Goal: Task Accomplishment & Management: Use online tool/utility

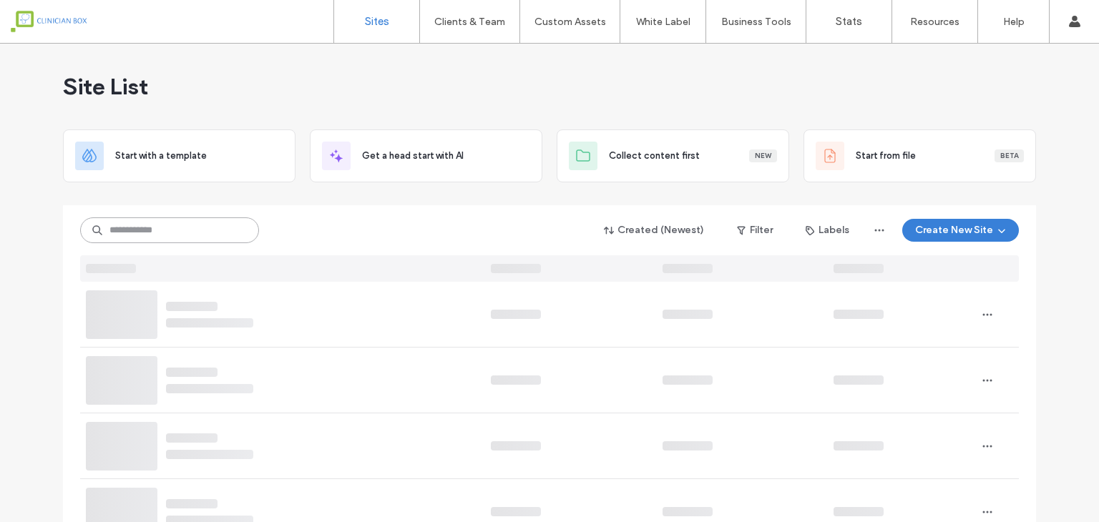
click at [226, 230] on input at bounding box center [169, 231] width 179 height 26
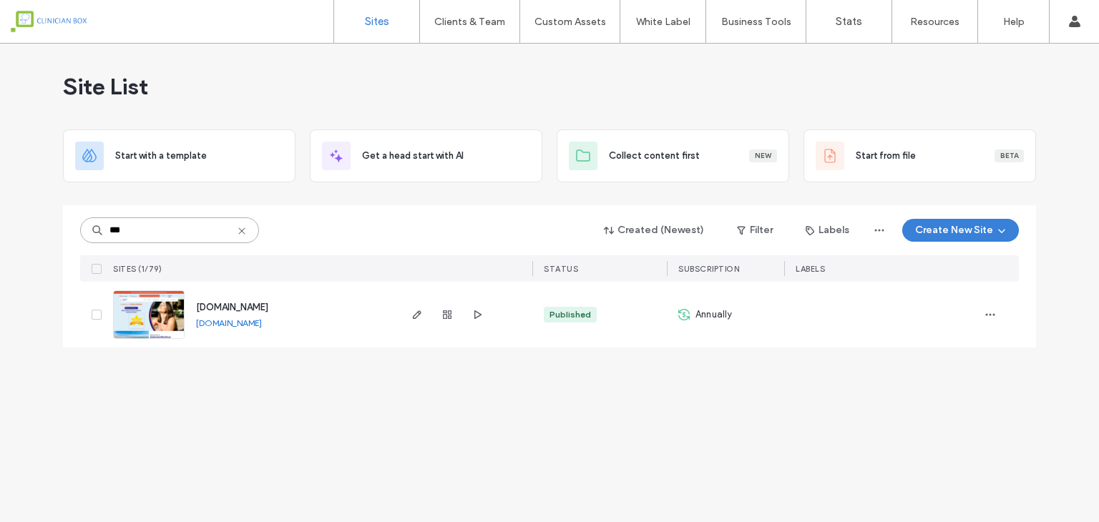
type input "***"
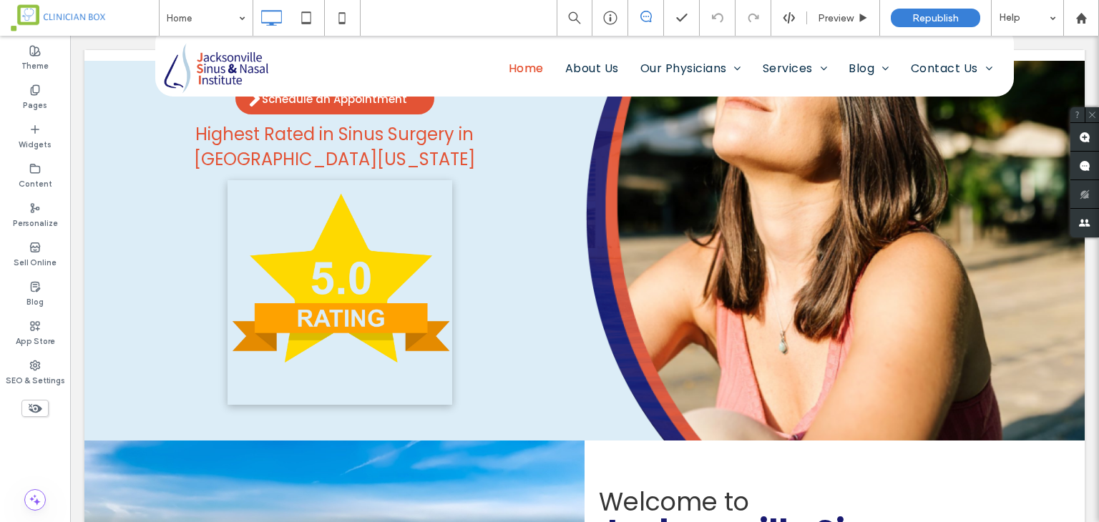
scroll to position [152, 0]
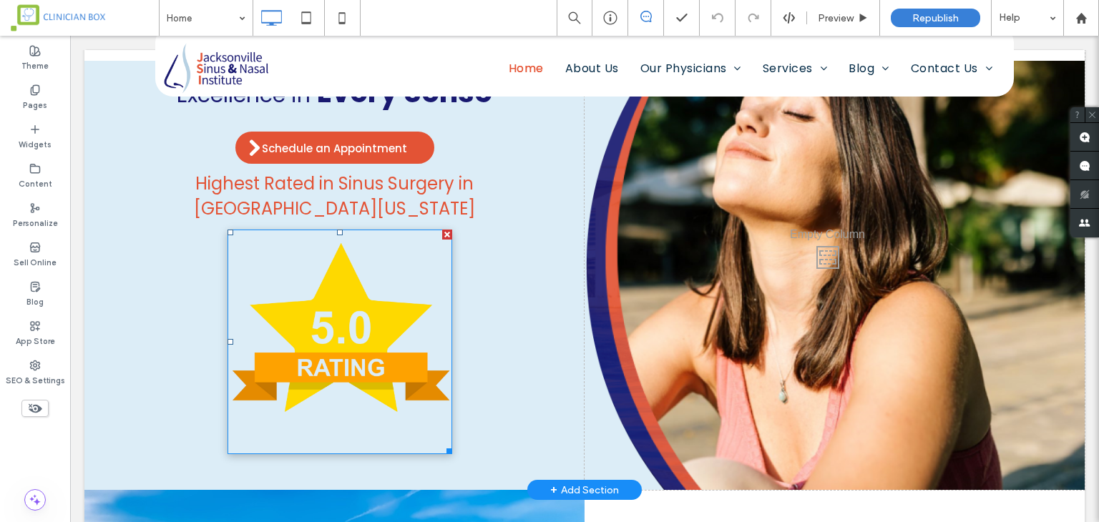
click at [401, 259] on img at bounding box center [340, 342] width 225 height 225
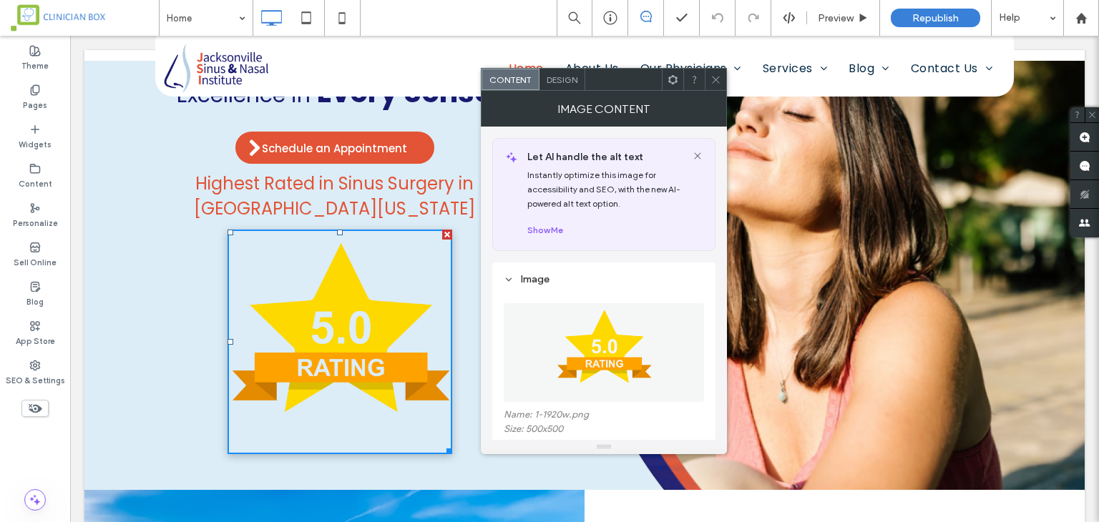
click at [564, 79] on span "Design" at bounding box center [562, 79] width 31 height 11
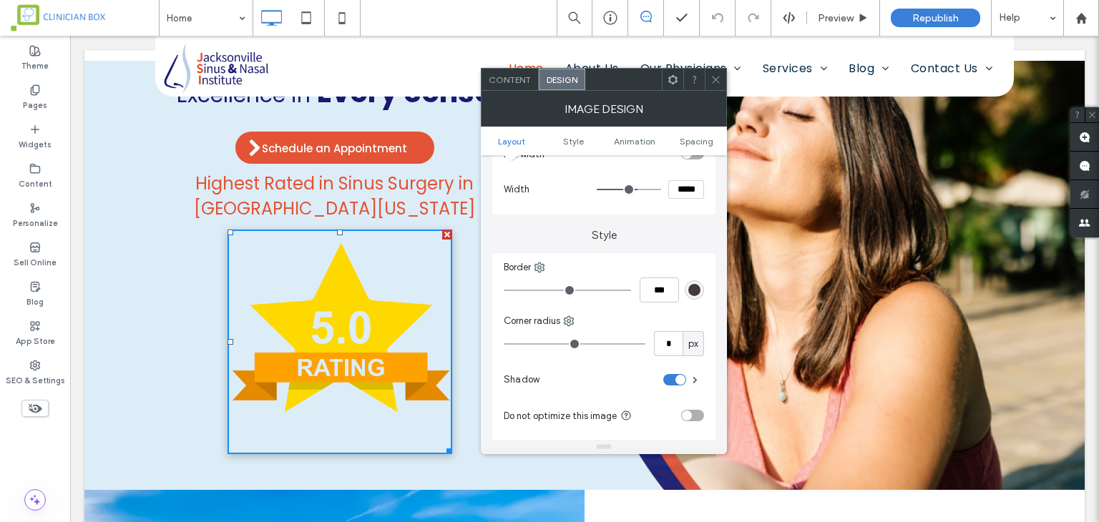
scroll to position [286, 0]
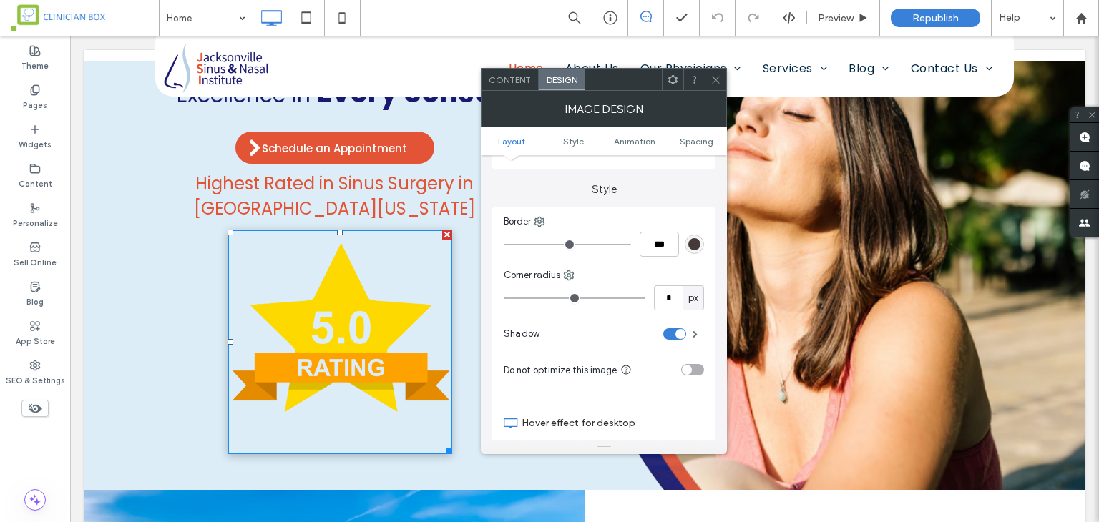
click at [672, 337] on div "toggle" at bounding box center [674, 333] width 23 height 11
click at [713, 80] on icon at bounding box center [716, 79] width 11 height 11
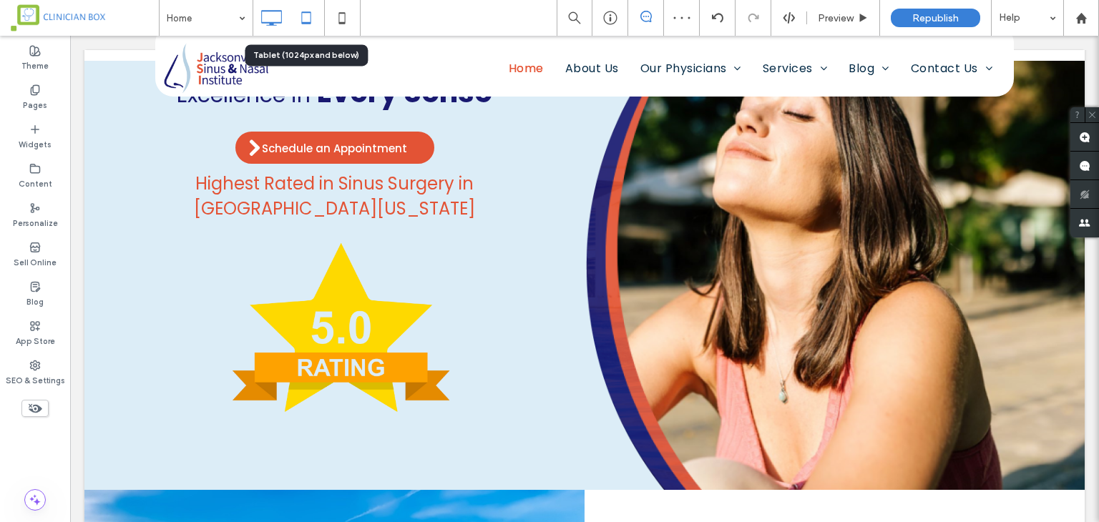
click at [308, 22] on use at bounding box center [305, 17] width 9 height 12
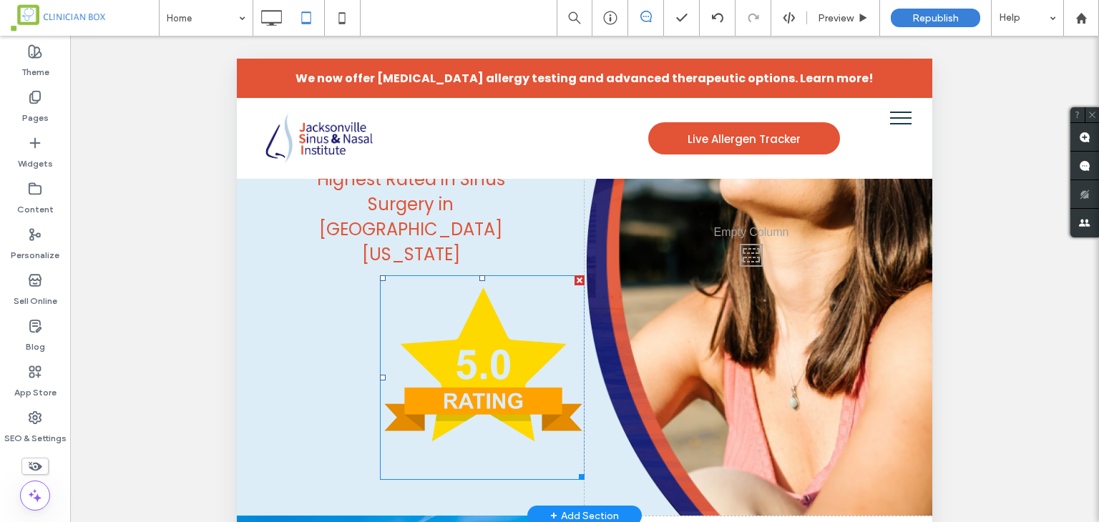
scroll to position [143, 0]
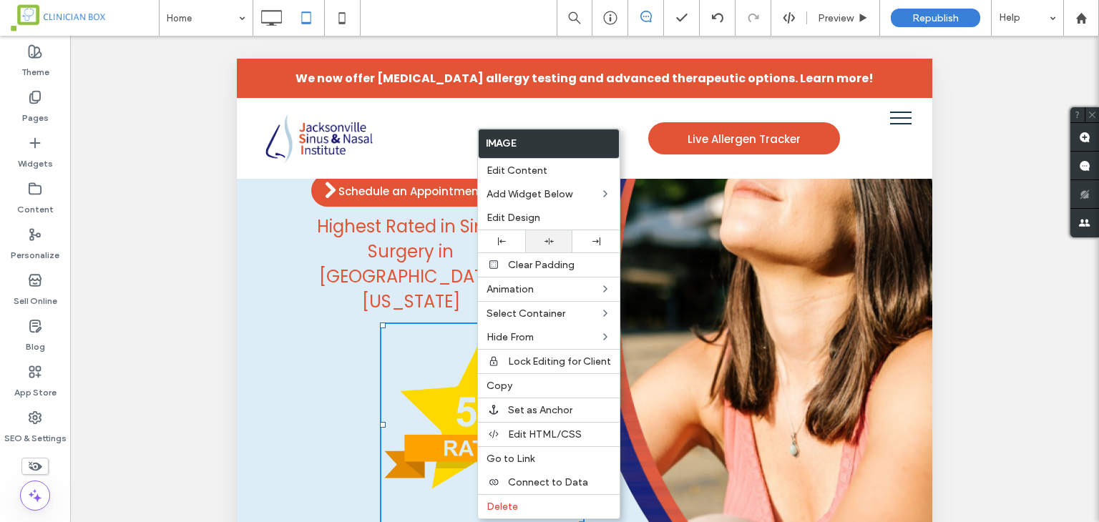
click at [545, 240] on use at bounding box center [549, 241] width 9 height 6
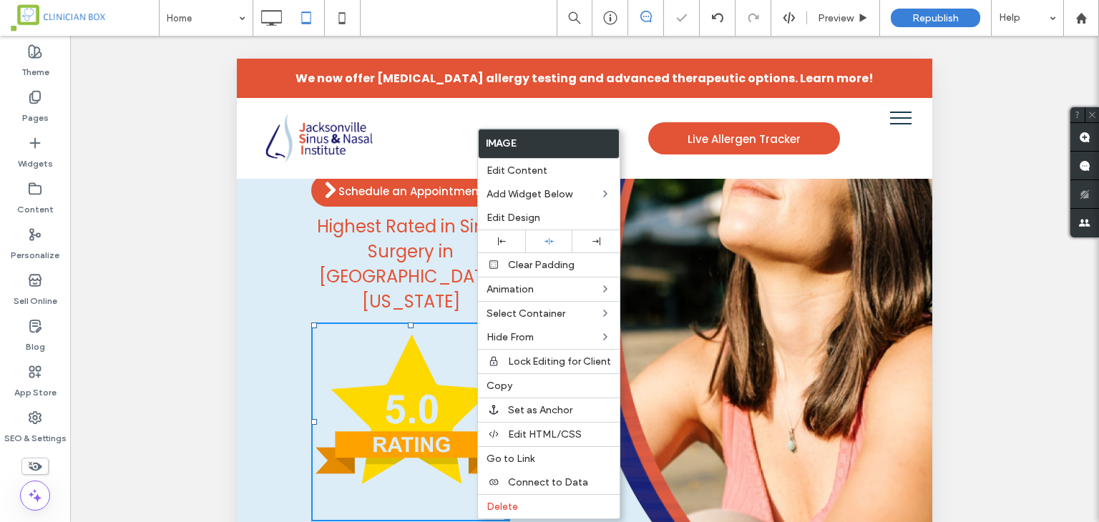
click at [762, 291] on div "Click To Paste" at bounding box center [759, 296] width 348 height 523
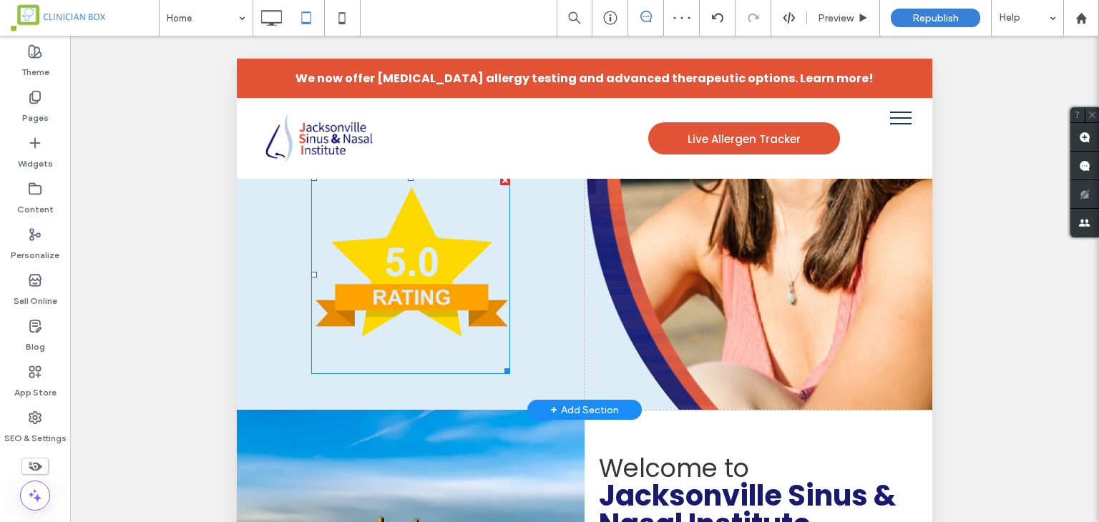
scroll to position [215, 0]
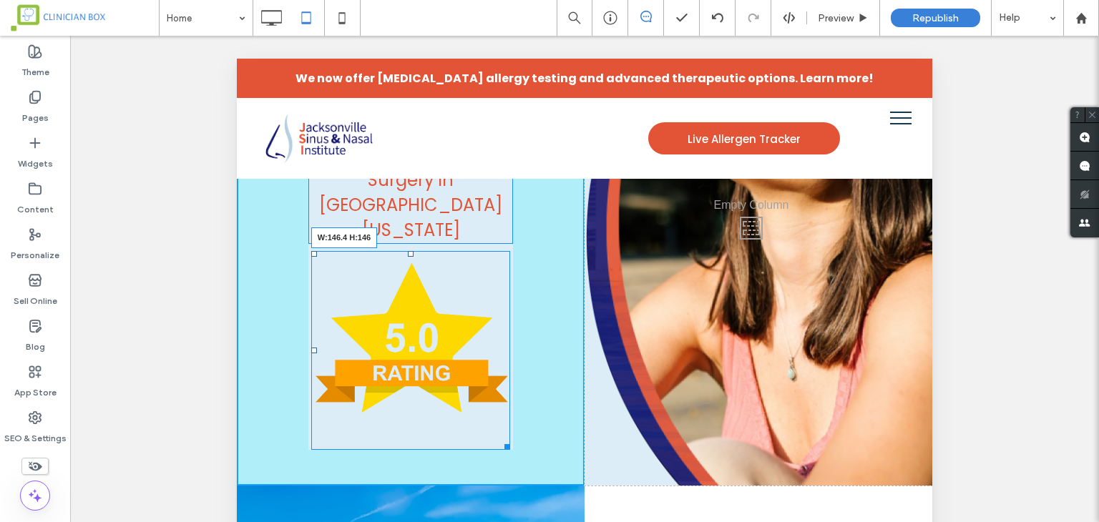
drag, startPoint x: 507, startPoint y: 428, endPoint x: 691, endPoint y: 384, distance: 189.0
click at [499, 439] on div at bounding box center [504, 444] width 11 height 11
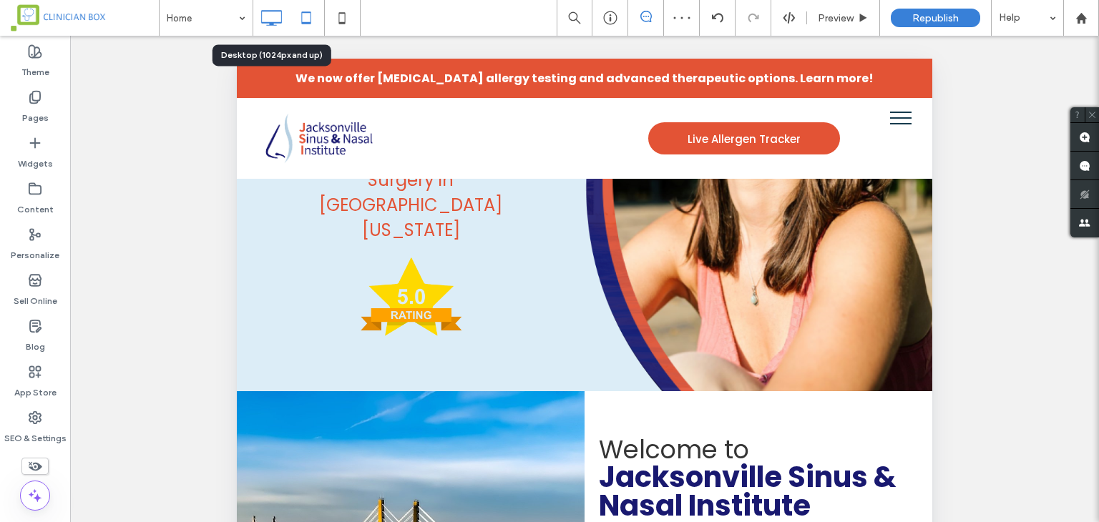
click at [275, 19] on icon at bounding box center [271, 18] width 29 height 29
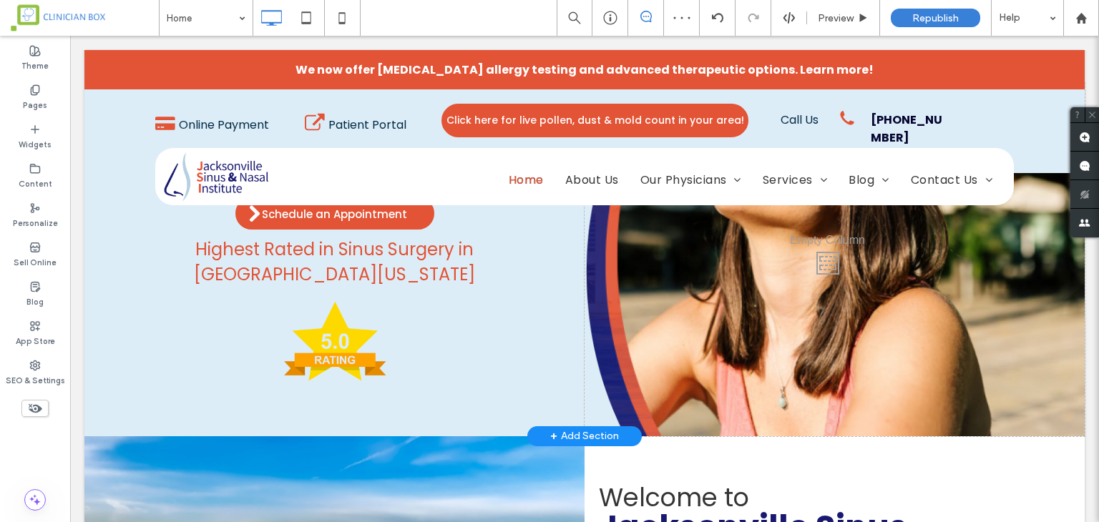
scroll to position [0, 0]
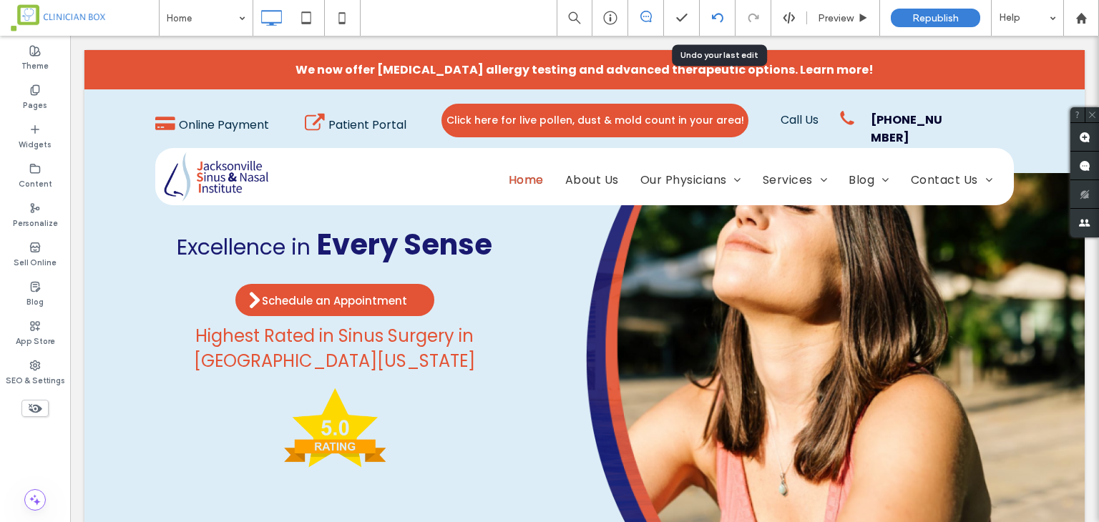
click at [715, 26] on div at bounding box center [718, 18] width 36 height 36
click at [724, 21] on div at bounding box center [717, 17] width 35 height 11
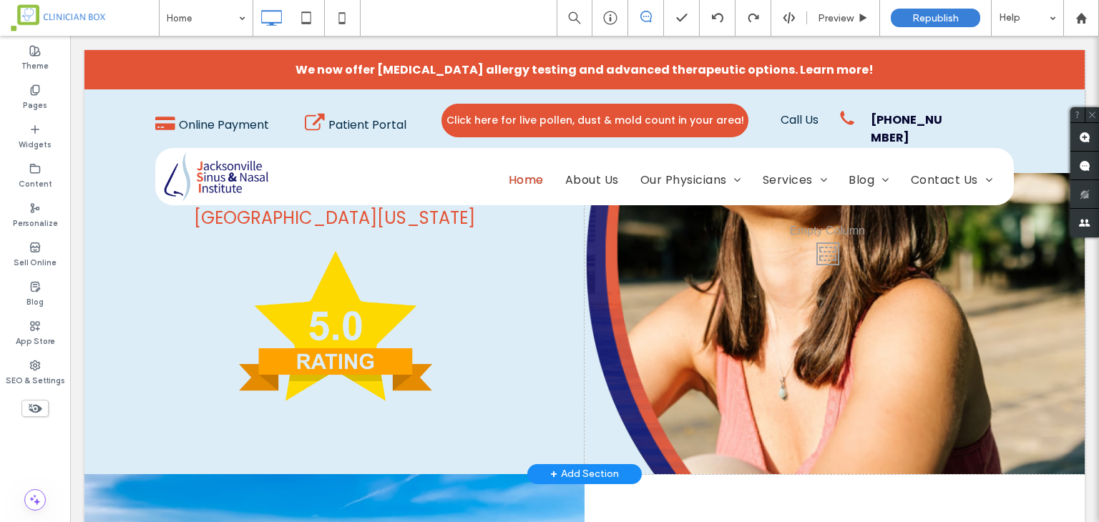
scroll to position [72, 0]
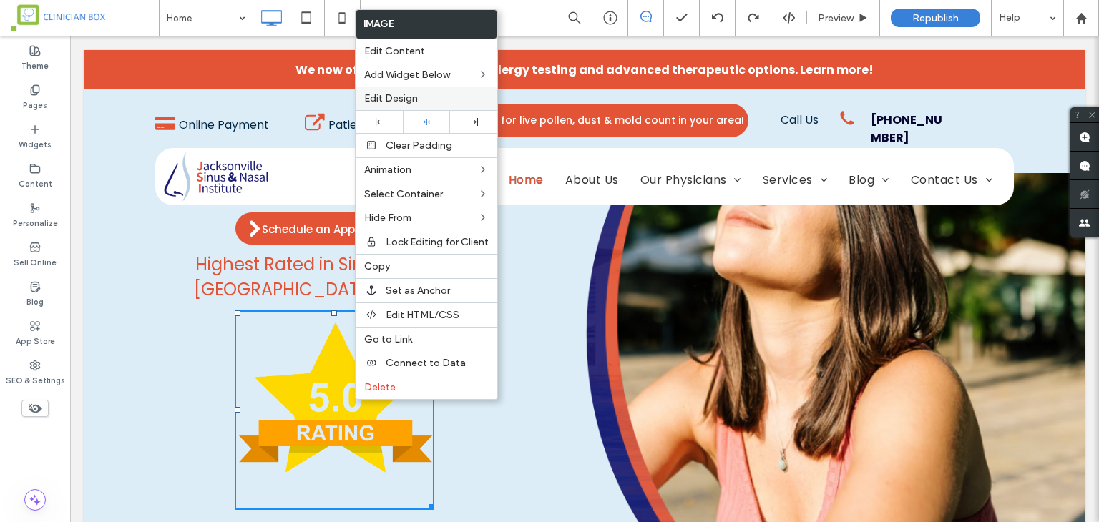
click at [406, 102] on span "Edit Design" at bounding box center [391, 98] width 54 height 12
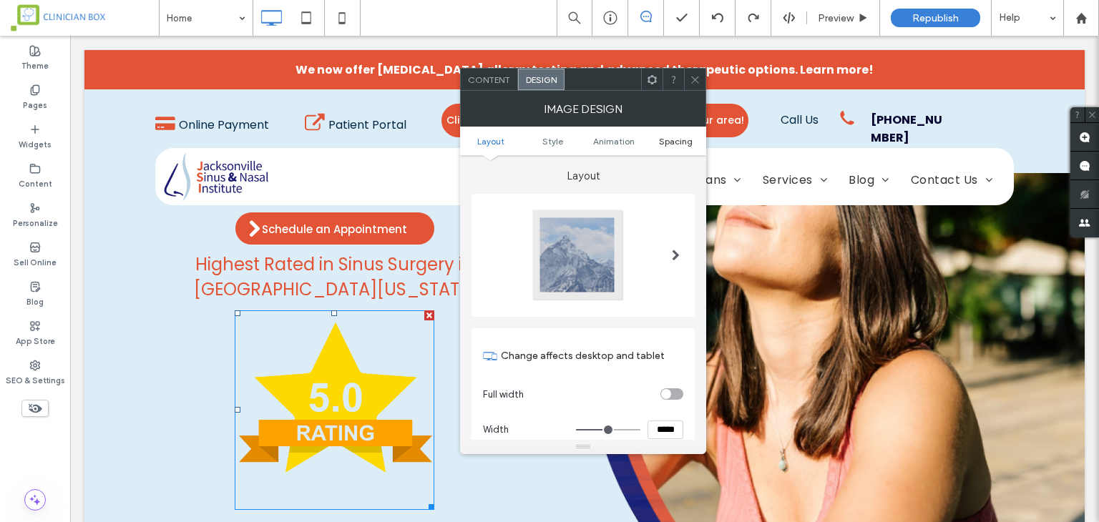
click at [679, 137] on span "Spacing" at bounding box center [676, 141] width 34 height 11
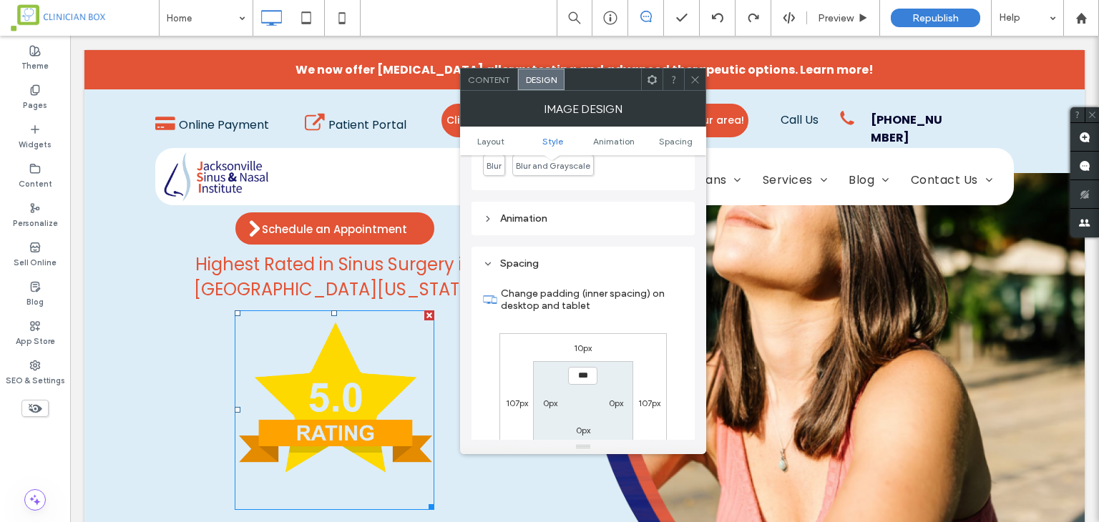
scroll to position [720, 0]
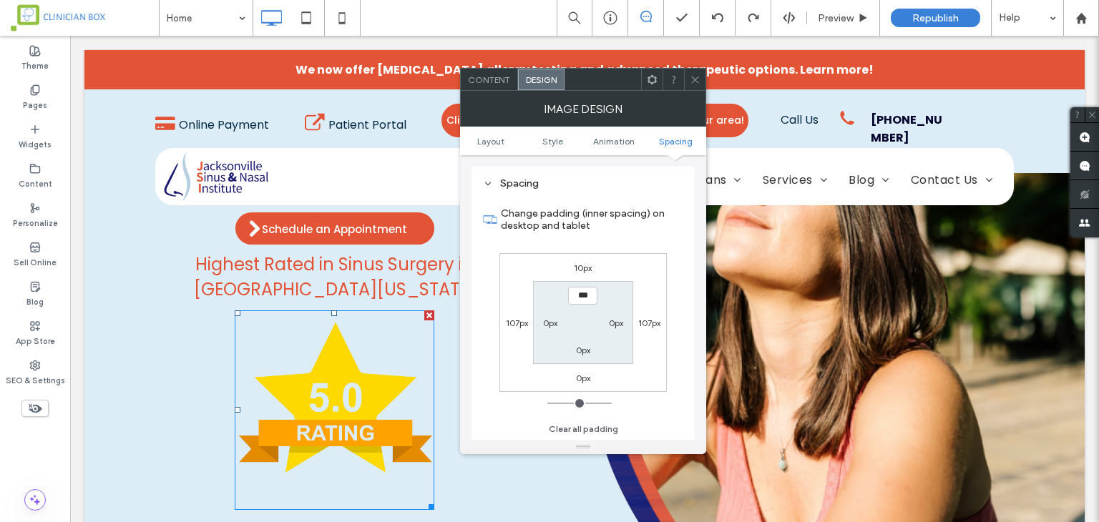
click at [650, 320] on label "107px" at bounding box center [649, 323] width 22 height 11
type input "***"
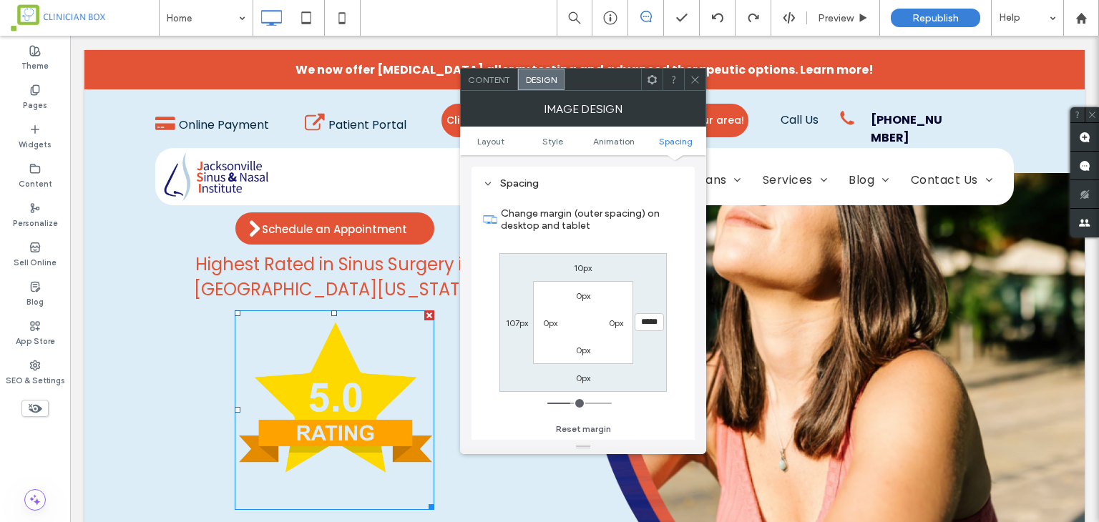
click at [650, 320] on input "*****" at bounding box center [649, 322] width 29 height 18
click at [650, 321] on input "*****" at bounding box center [649, 322] width 29 height 18
type input "****"
type input "*"
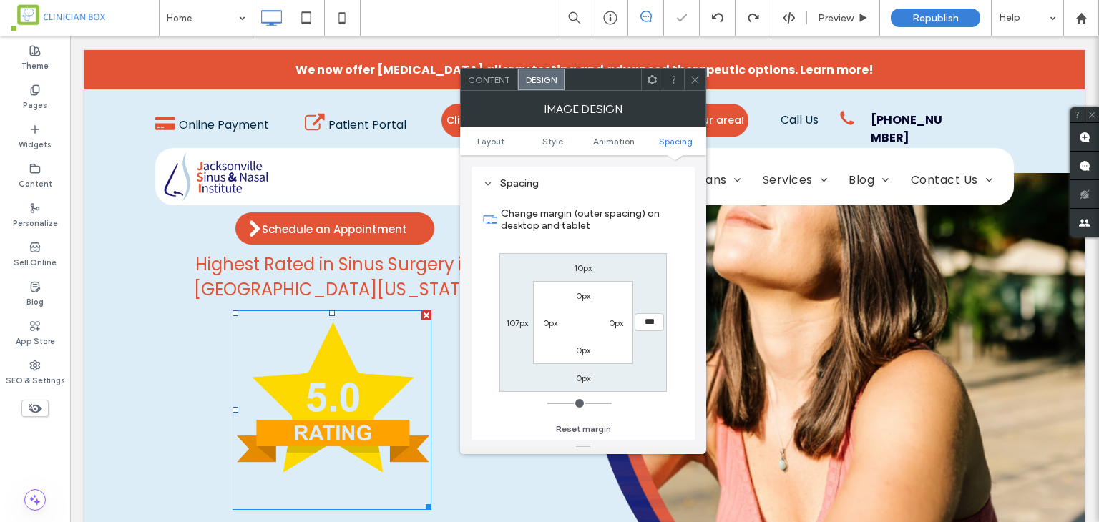
click at [650, 321] on input "***" at bounding box center [649, 322] width 29 height 18
type input "****"
click at [511, 326] on label "107px" at bounding box center [517, 323] width 22 height 11
type input "***"
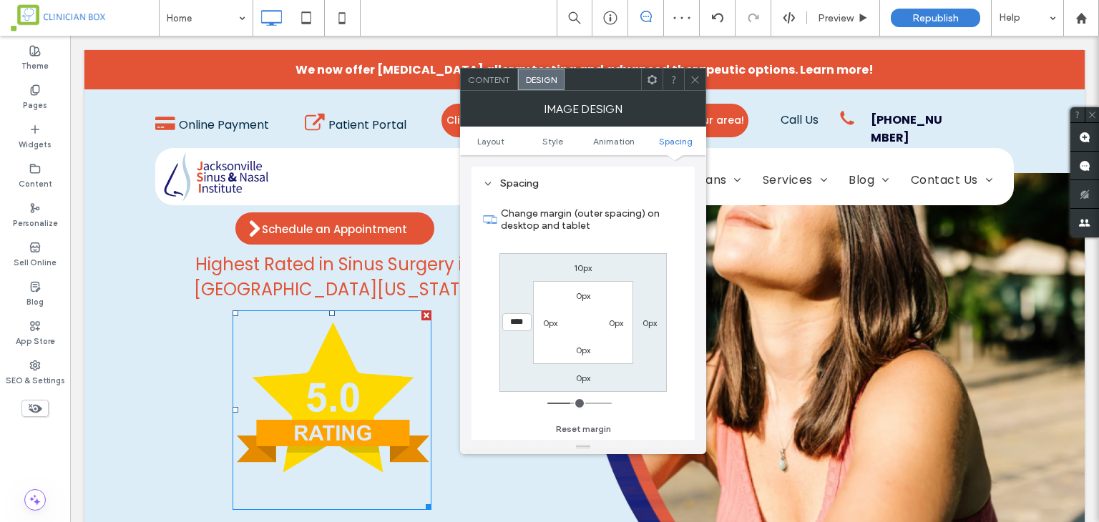
type input "****"
type input "*"
type input "***"
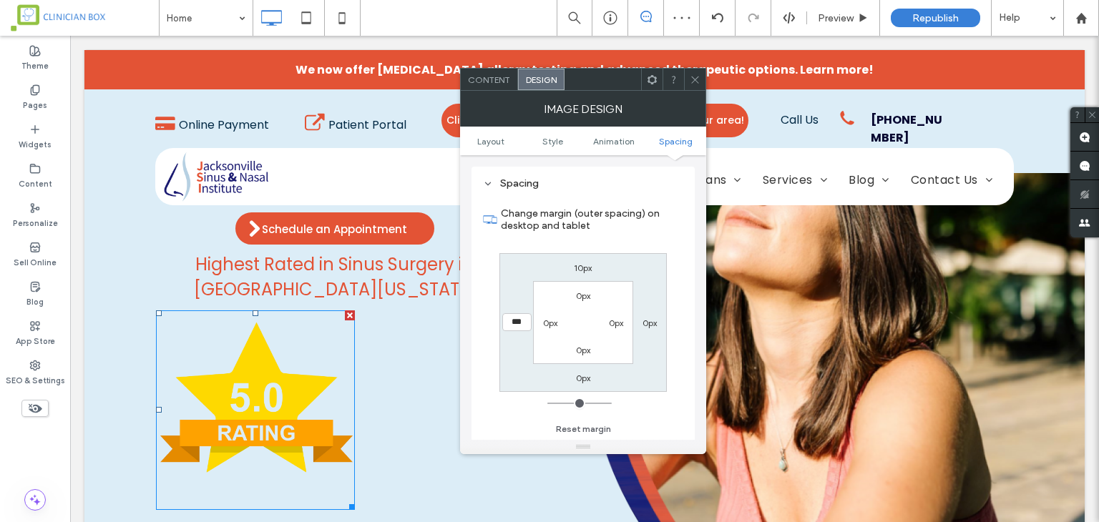
click at [694, 79] on icon at bounding box center [695, 79] width 11 height 11
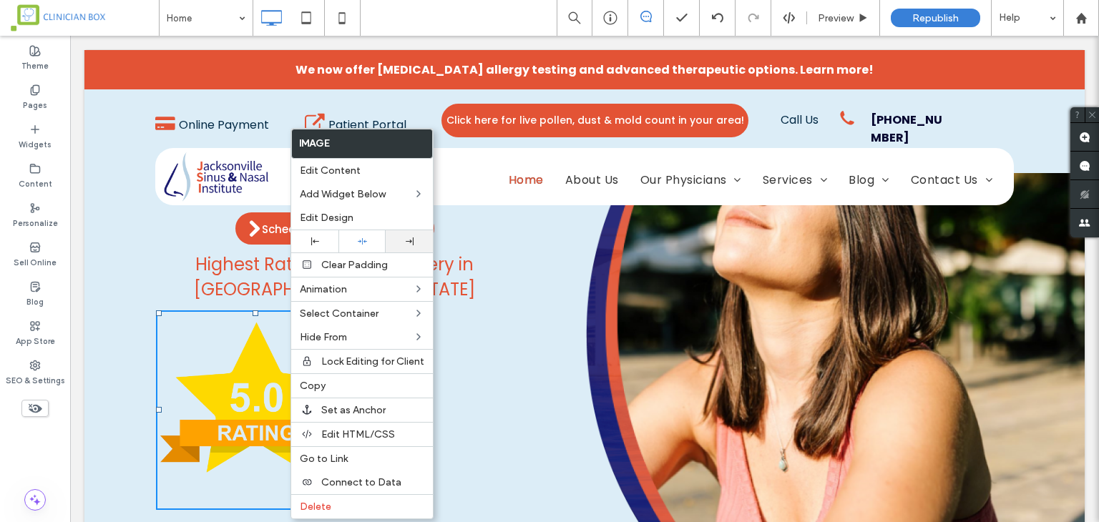
click at [401, 241] on div at bounding box center [409, 242] width 33 height 8
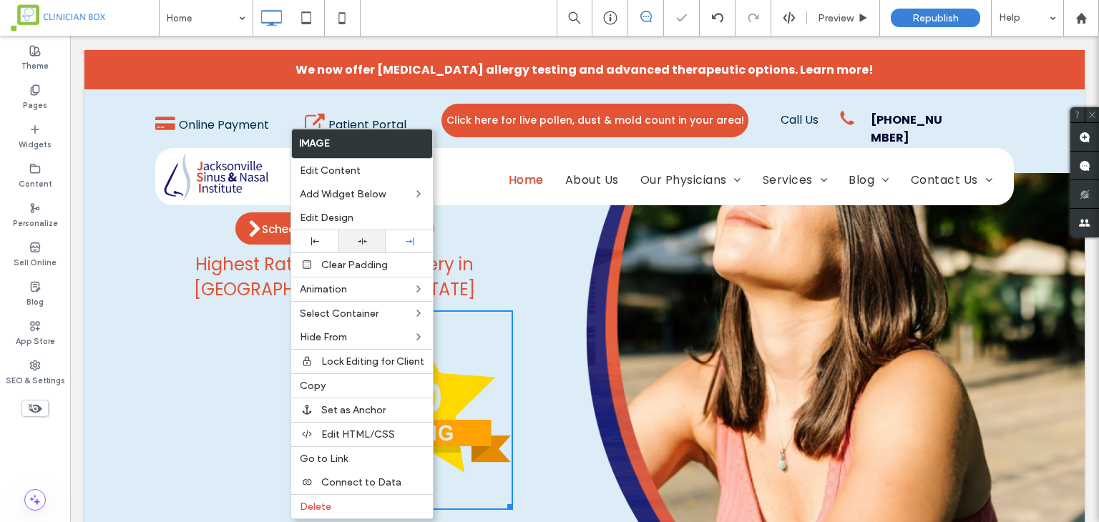
click at [364, 238] on icon at bounding box center [362, 241] width 9 height 9
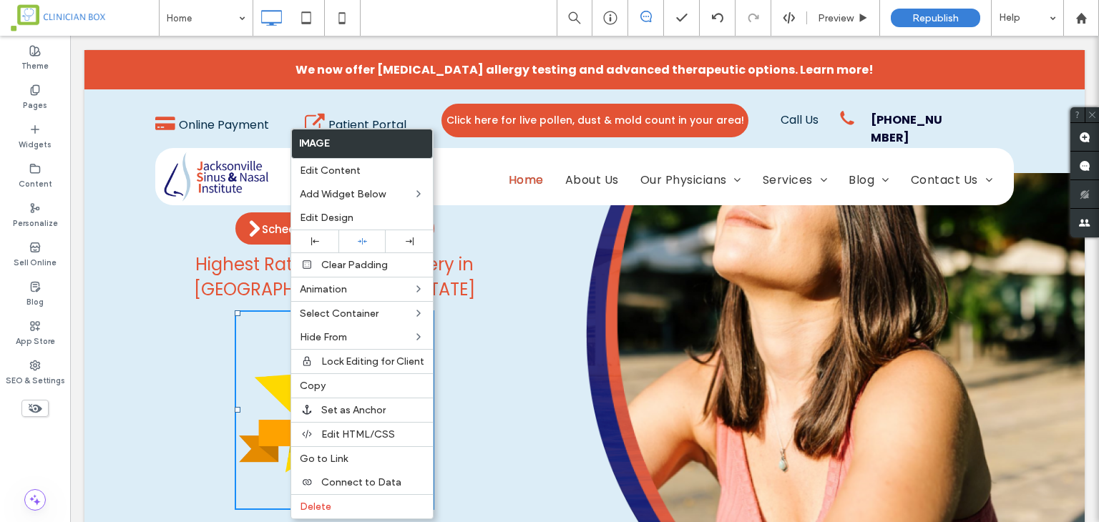
drag, startPoint x: 190, startPoint y: 328, endPoint x: 201, endPoint y: 333, distance: 11.6
click at [190, 328] on div "Excellence in Every Sense Schedule an Appointment Highest Rated in Sinus Surger…" at bounding box center [334, 322] width 500 height 448
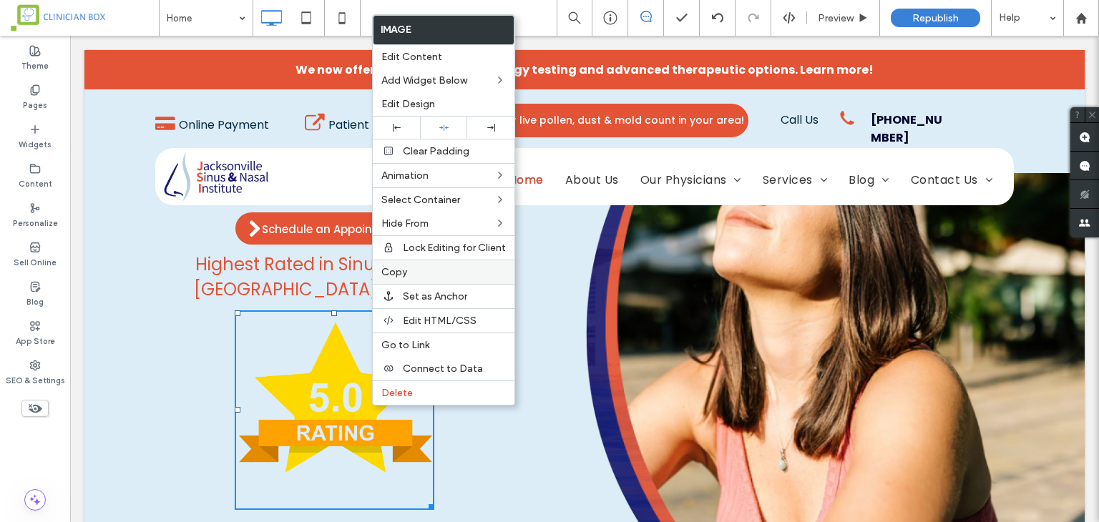
click at [406, 268] on label "Copy" at bounding box center [443, 272] width 125 height 12
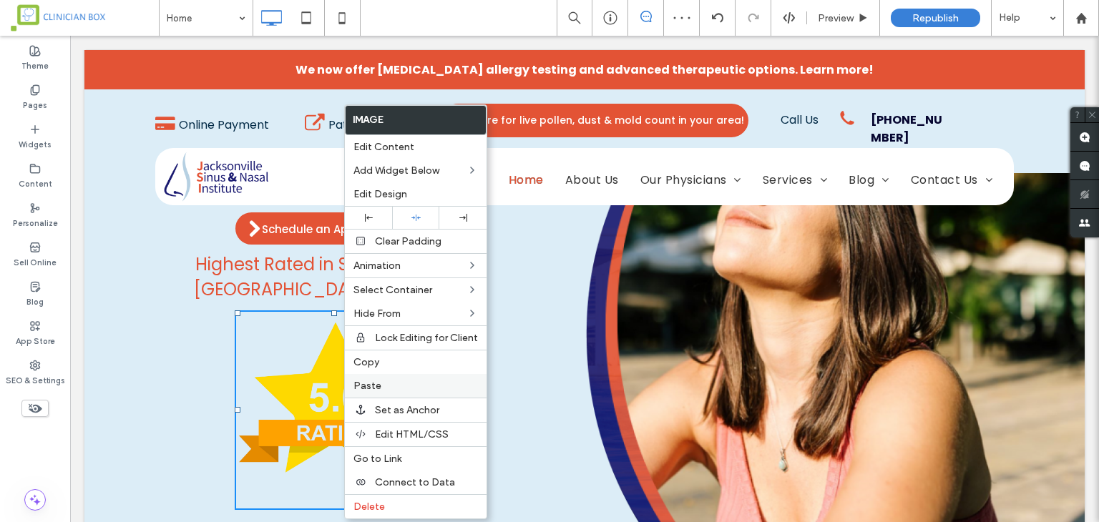
click at [384, 382] on label "Paste" at bounding box center [415, 386] width 125 height 12
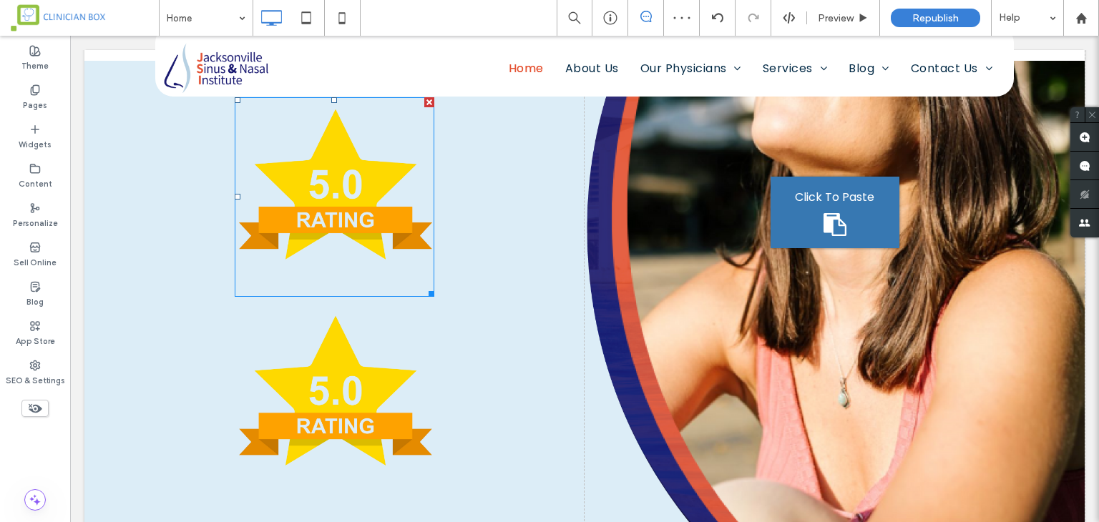
scroll to position [286, 0]
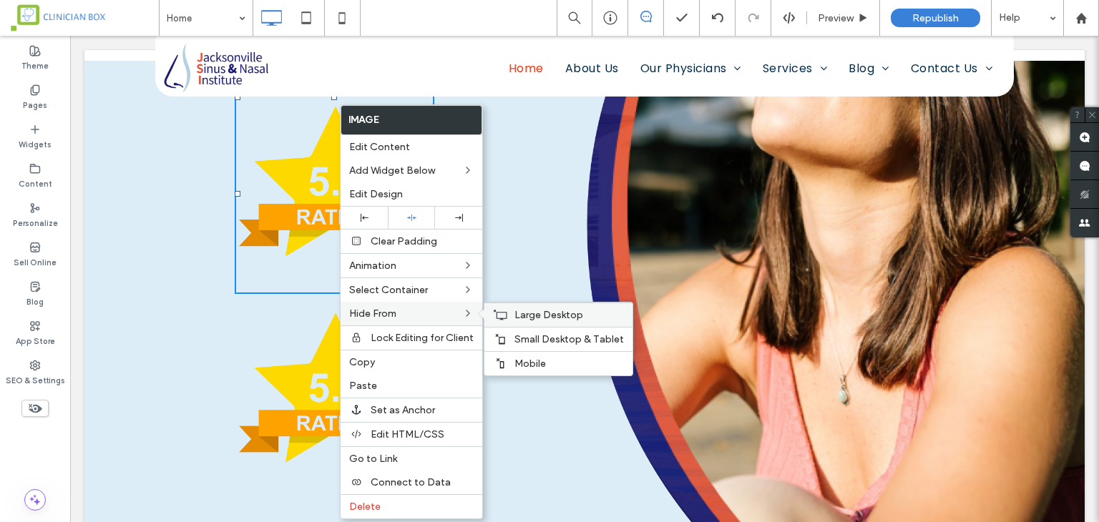
click at [509, 318] on div "Large Desktop" at bounding box center [558, 315] width 148 height 24
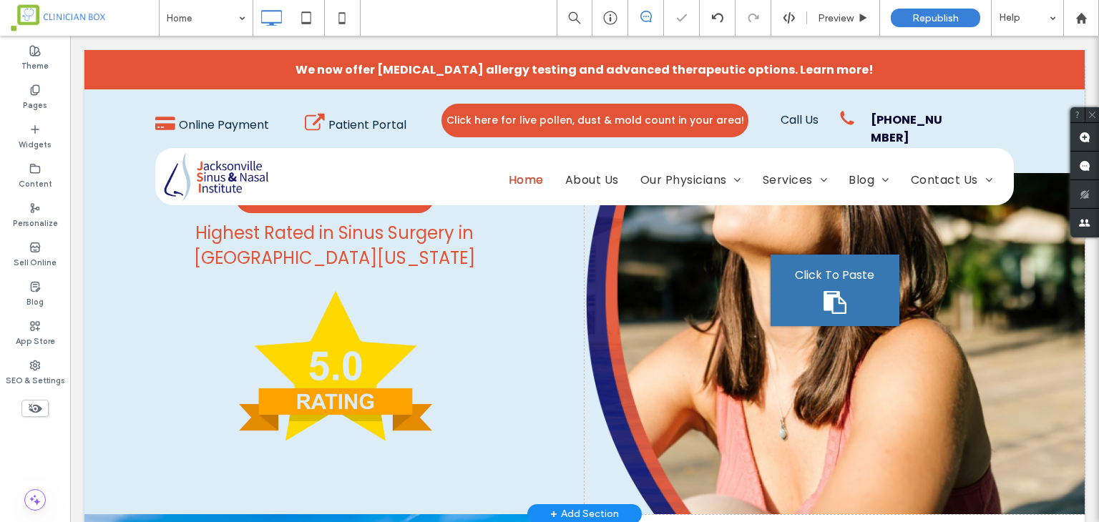
scroll to position [72, 0]
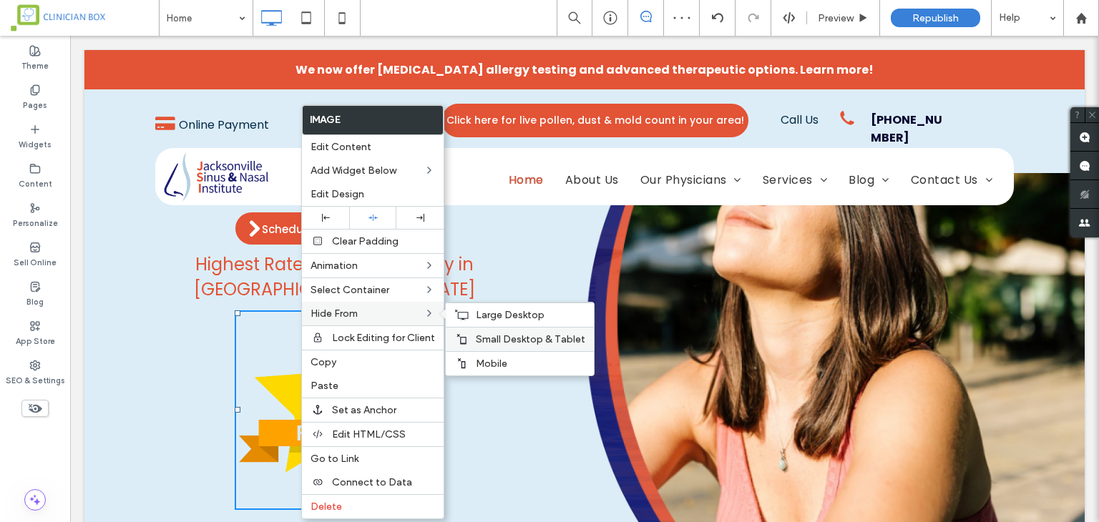
click at [491, 333] on span "Small Desktop & Tablet" at bounding box center [530, 339] width 109 height 12
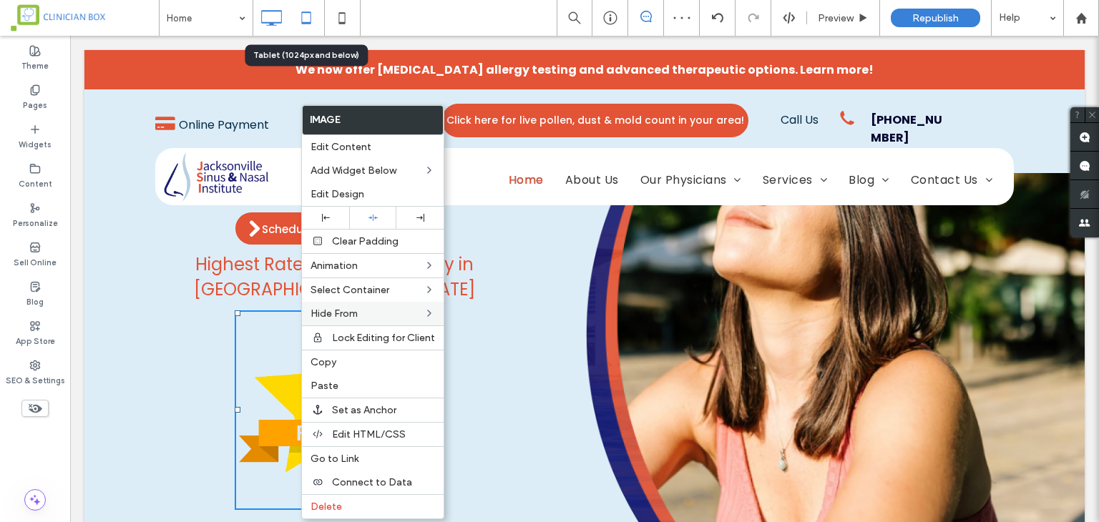
click at [301, 19] on icon at bounding box center [306, 18] width 29 height 29
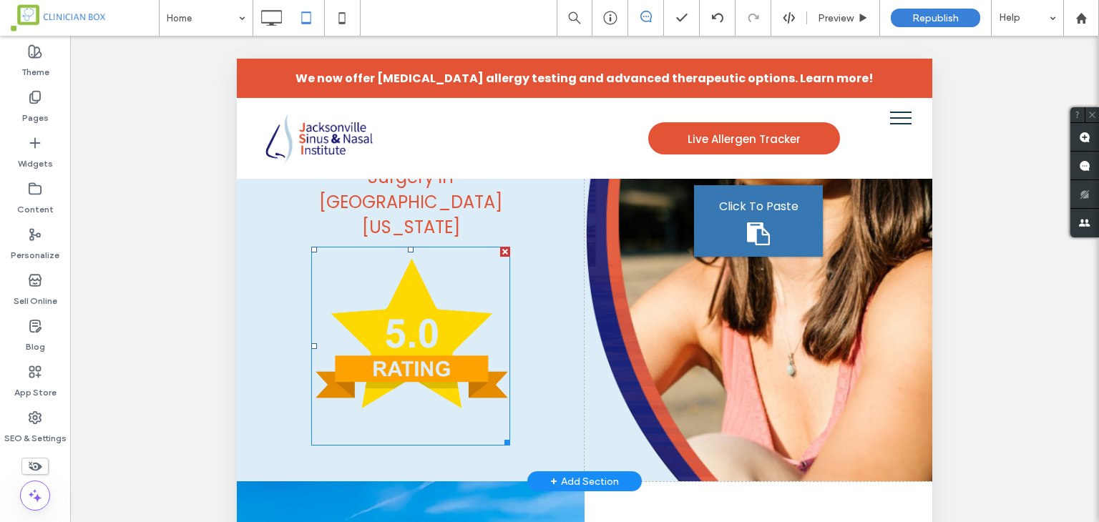
scroll to position [215, 0]
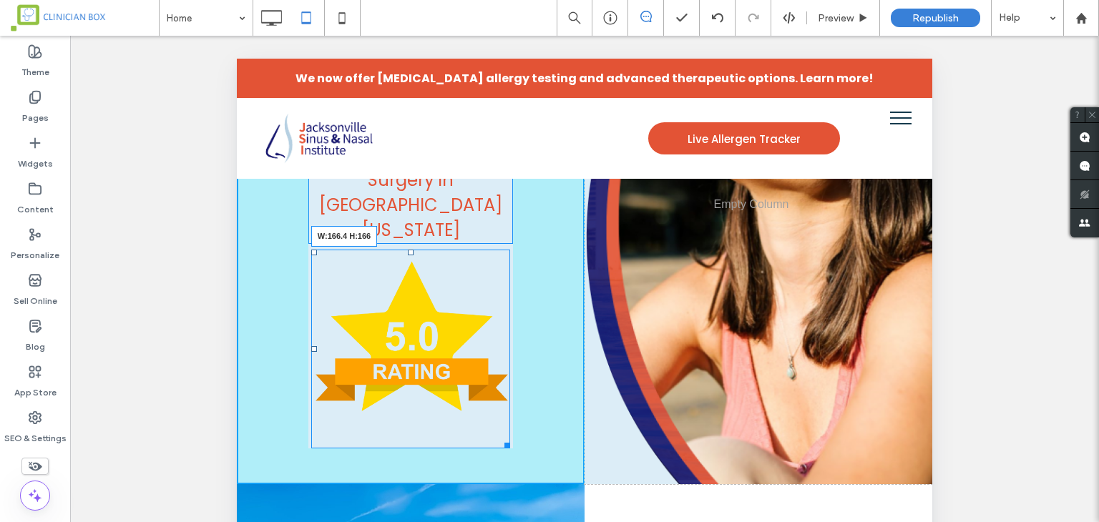
drag, startPoint x: 503, startPoint y: 421, endPoint x: 463, endPoint y: 351, distance: 81.4
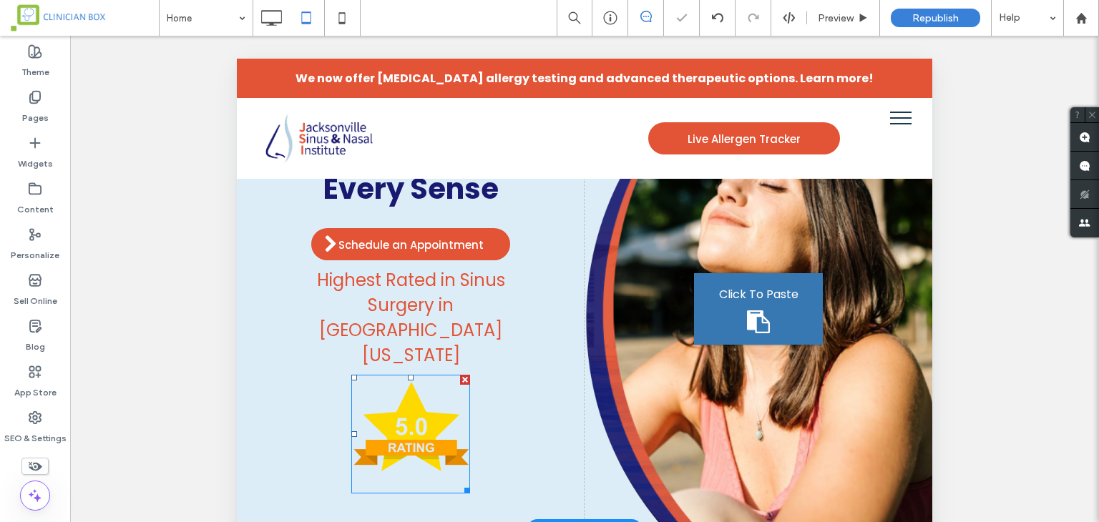
scroll to position [0, 0]
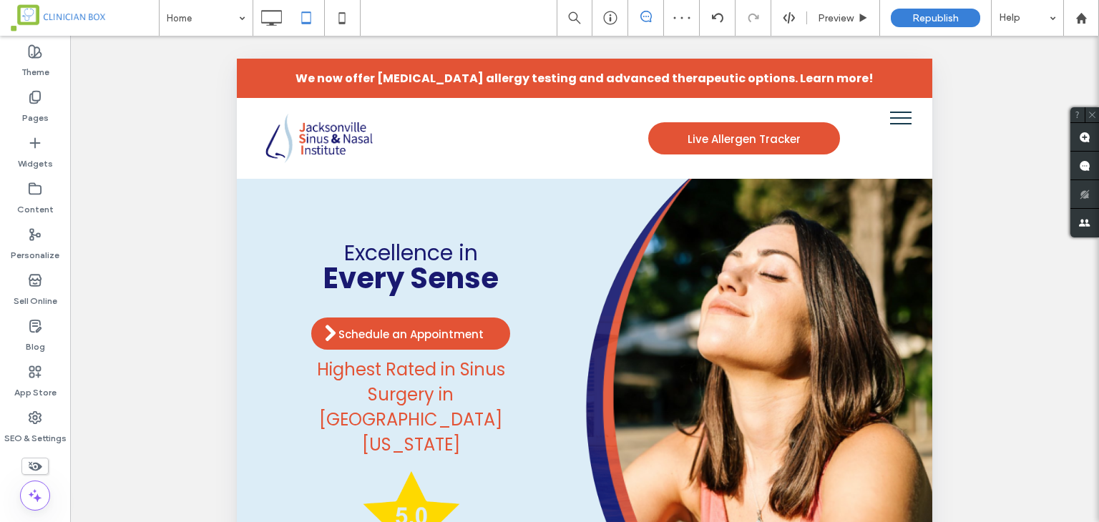
click at [281, 350] on div "Excellence in Every Sense Schedule an Appointment Highest Rated in Sinus Surger…" at bounding box center [411, 399] width 348 height 442
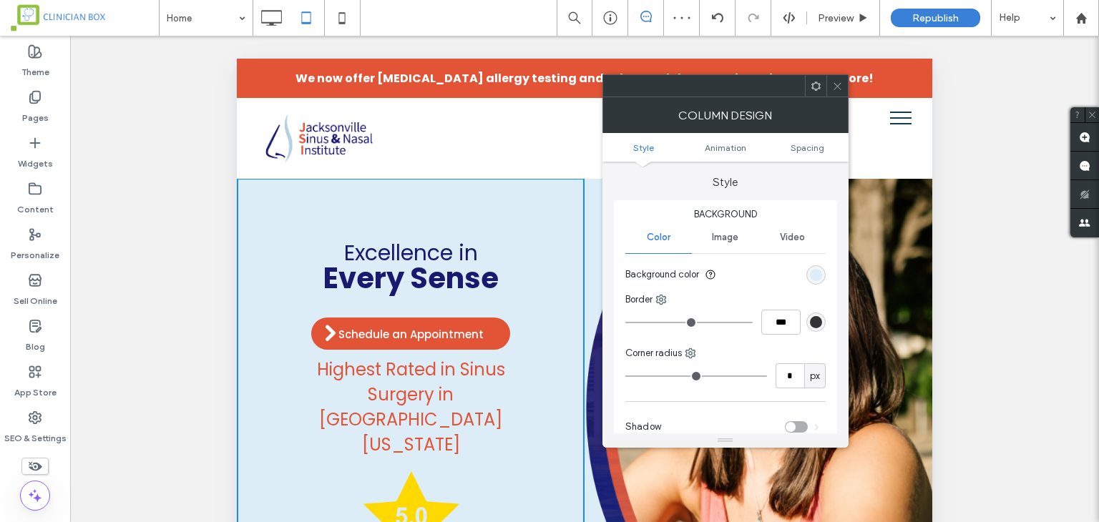
click at [818, 155] on ul "Style Animation Spacing" at bounding box center [726, 147] width 246 height 29
click at [836, 84] on icon at bounding box center [837, 86] width 11 height 11
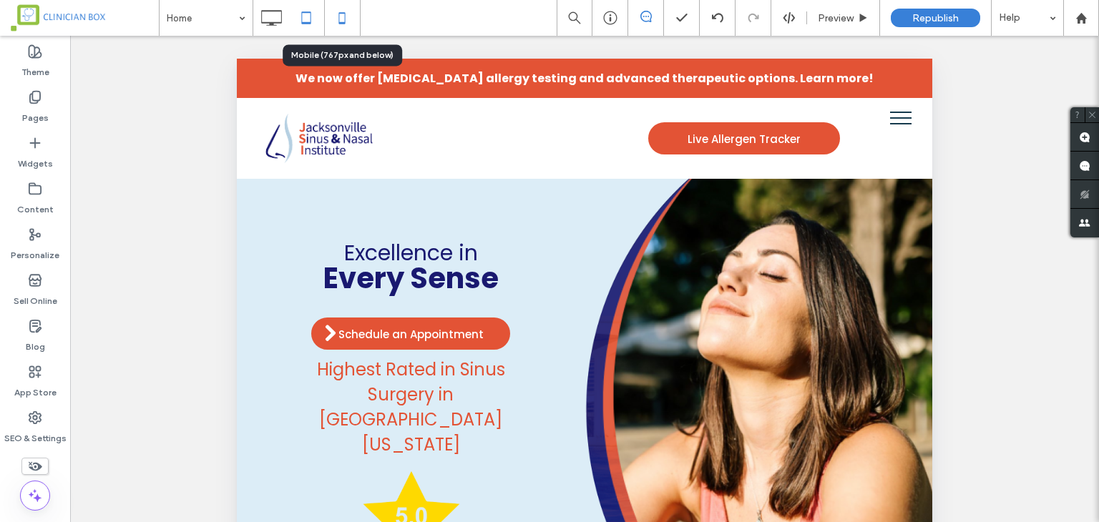
click at [337, 18] on icon at bounding box center [342, 18] width 29 height 29
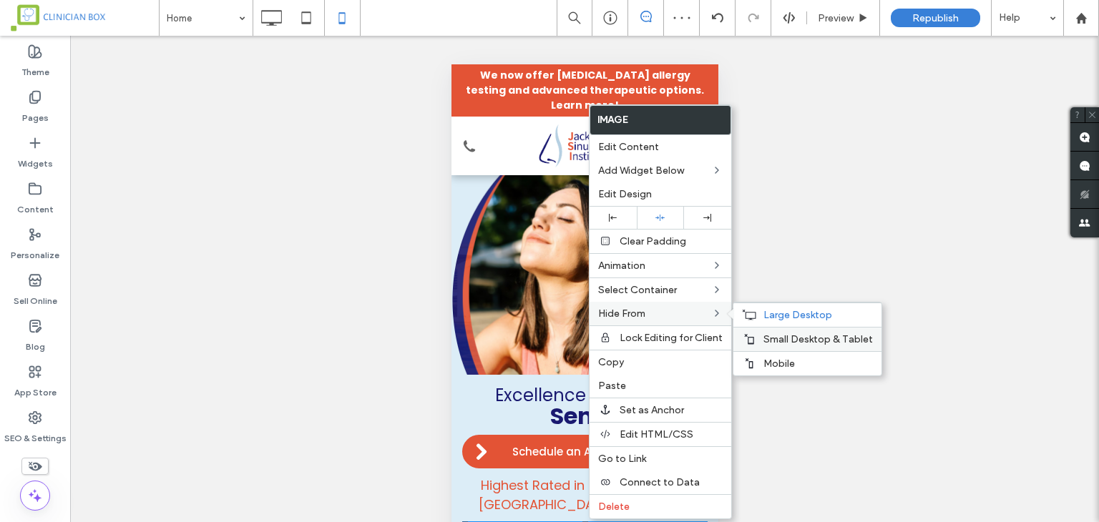
scroll to position [358, 0]
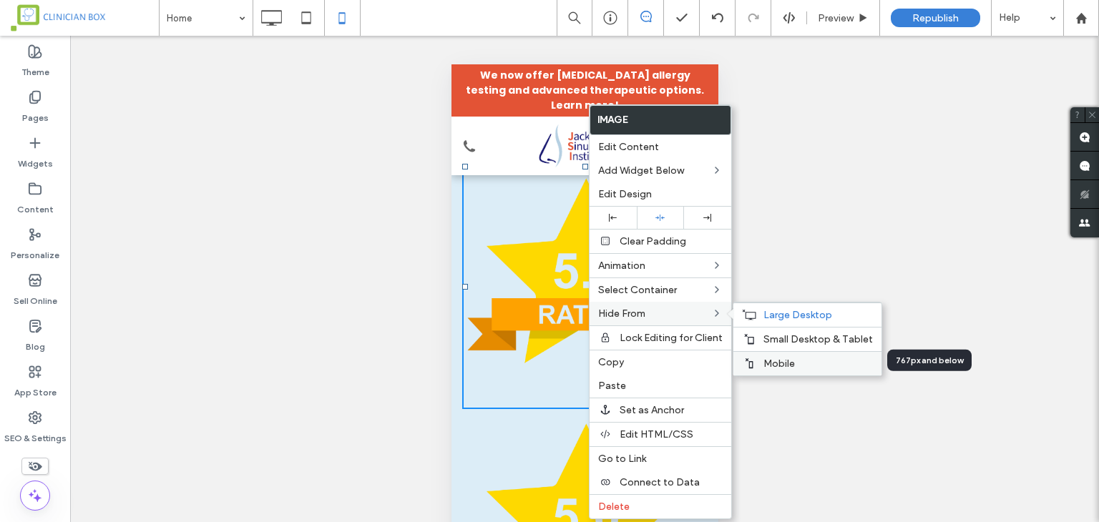
click at [807, 359] on label "Mobile" at bounding box center [818, 364] width 109 height 12
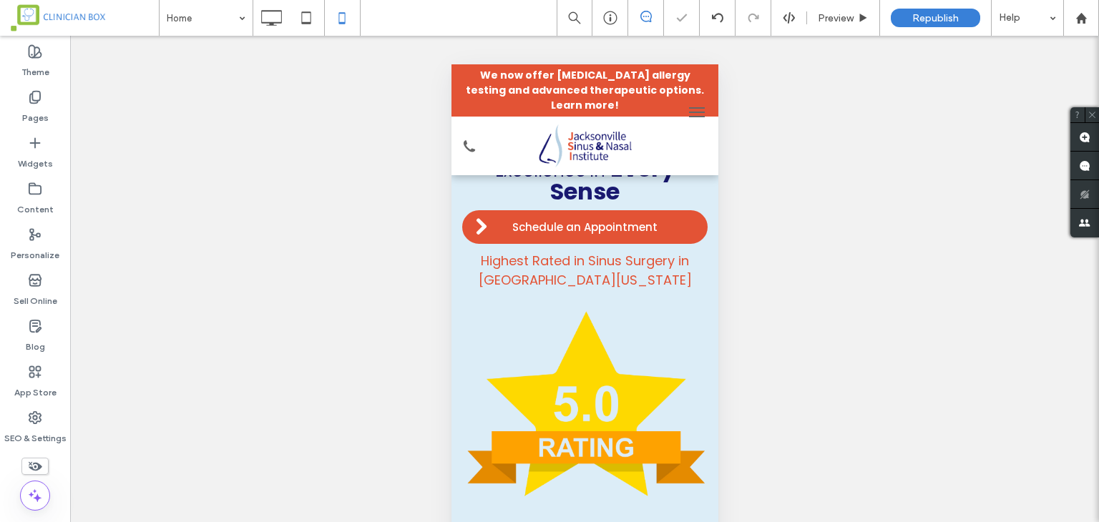
scroll to position [286, 0]
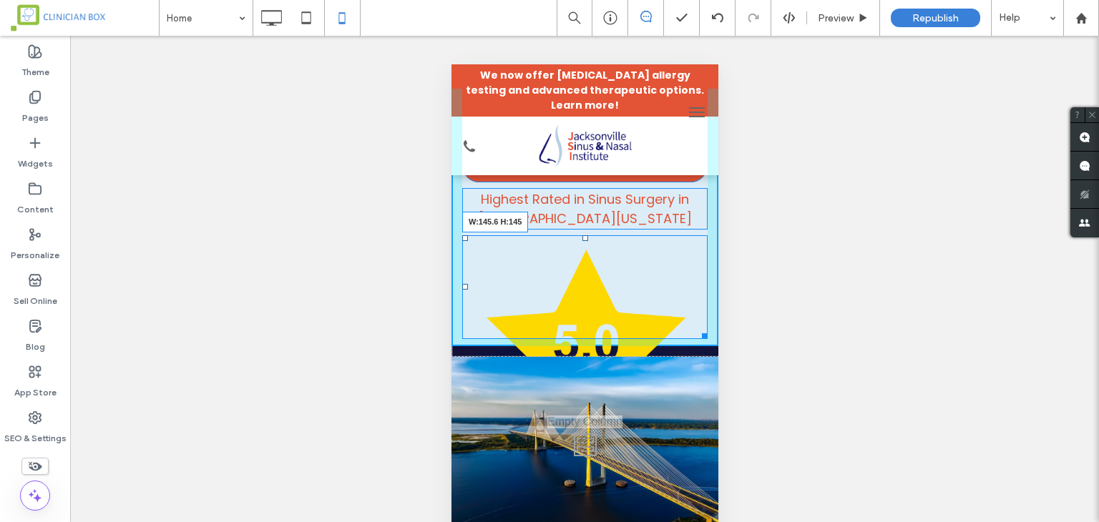
drag, startPoint x: 691, startPoint y: 465, endPoint x: 626, endPoint y: 364, distance: 120.1
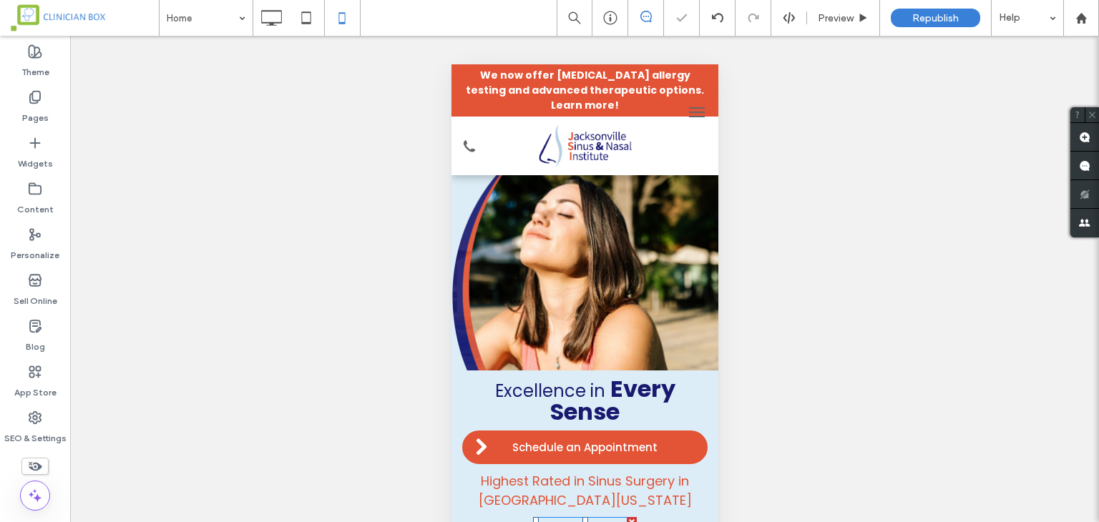
scroll to position [0, 0]
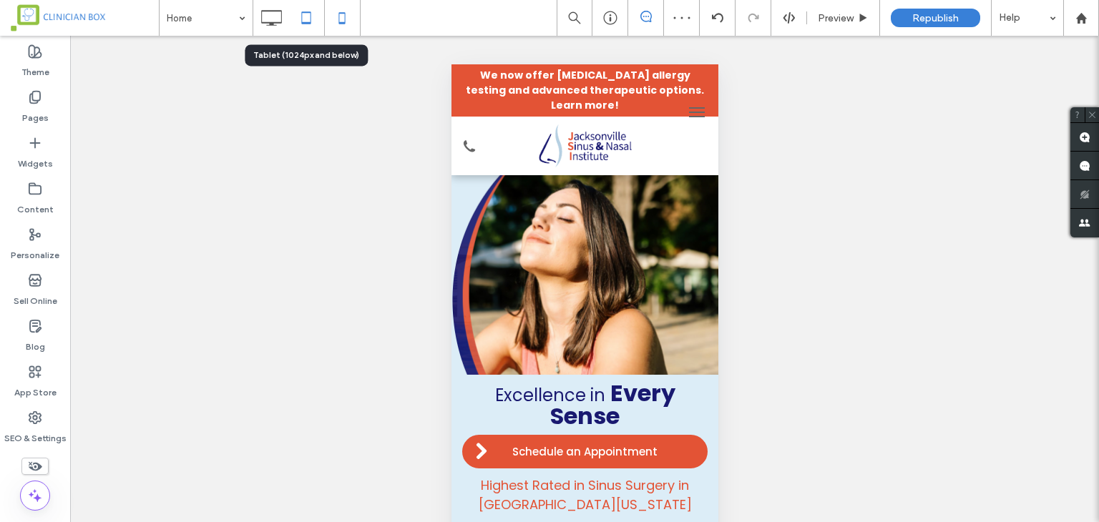
click at [297, 24] on icon at bounding box center [306, 18] width 29 height 29
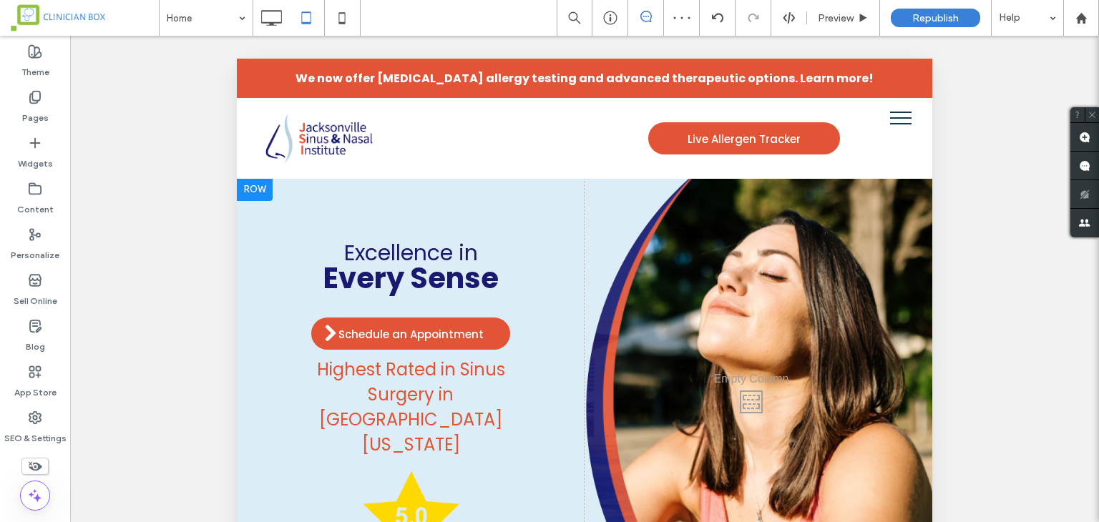
scroll to position [215, 0]
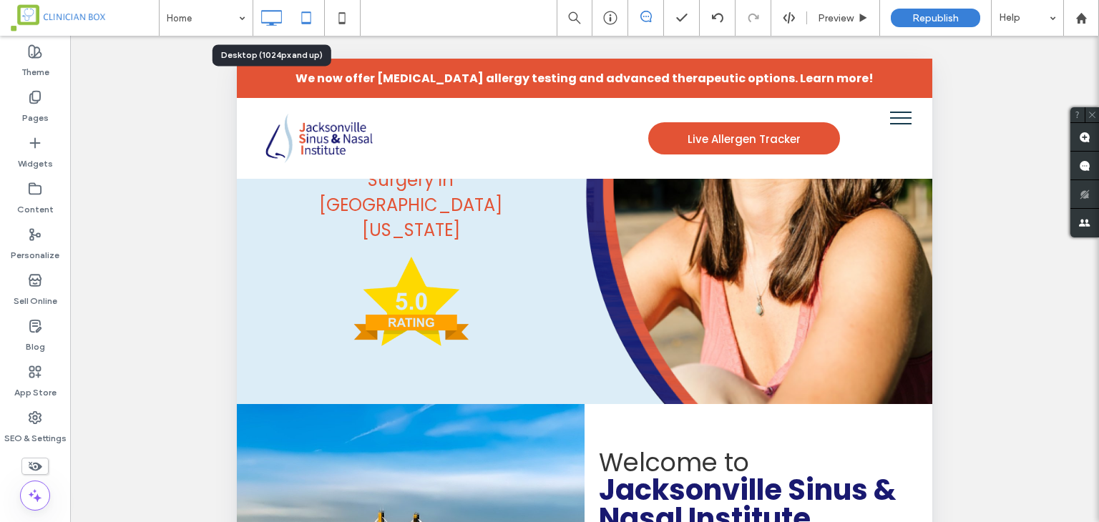
click at [273, 16] on icon at bounding box center [271, 18] width 29 height 29
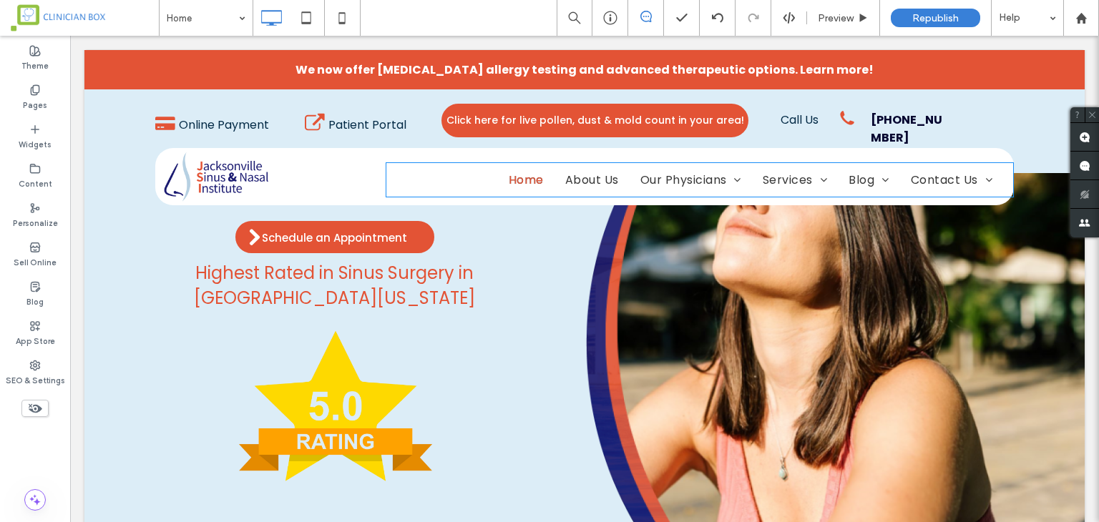
scroll to position [0, 0]
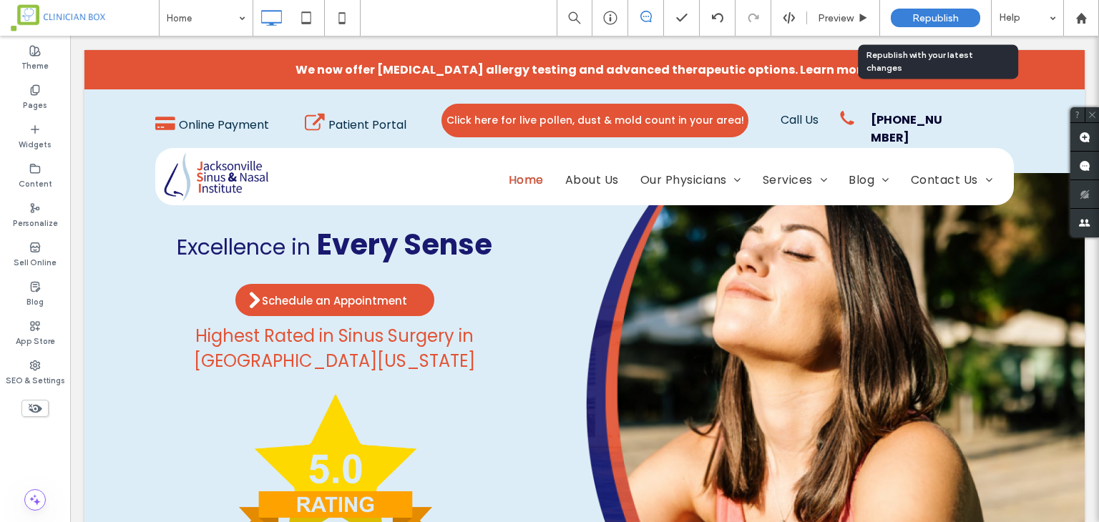
click at [925, 19] on span "Republish" at bounding box center [935, 18] width 47 height 12
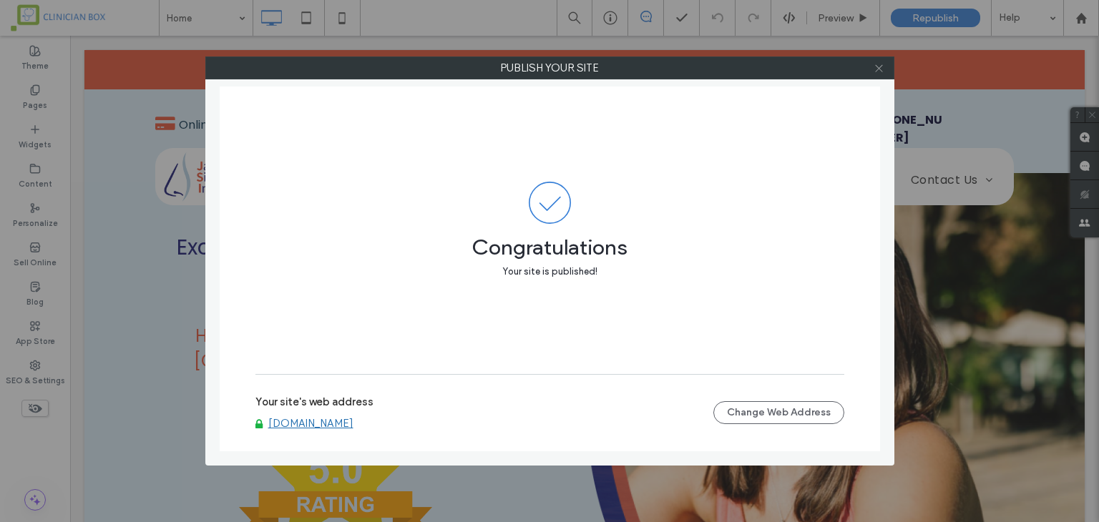
drag, startPoint x: 880, startPoint y: 71, endPoint x: 528, endPoint y: 18, distance: 356.0
click at [880, 71] on icon at bounding box center [879, 68] width 11 height 11
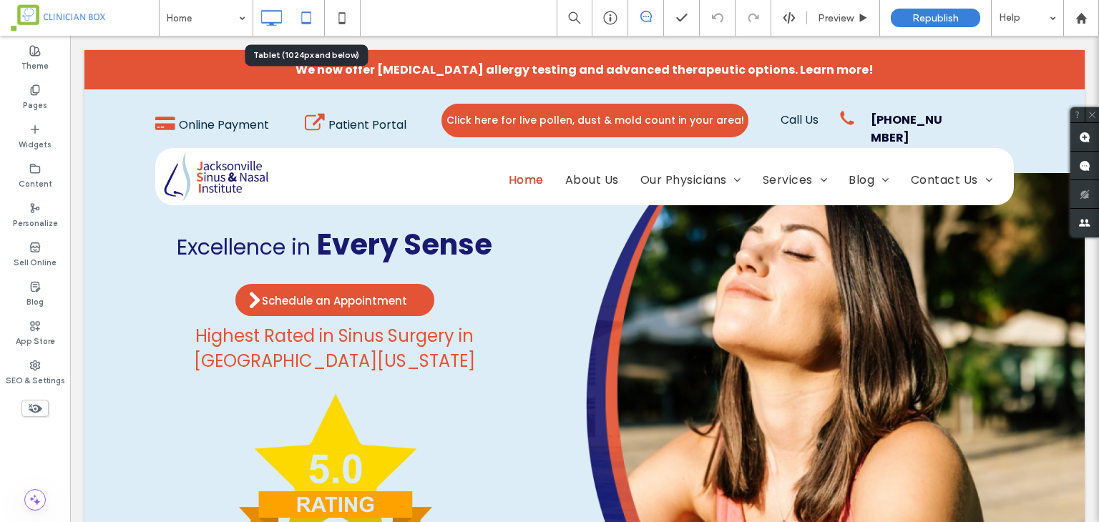
click at [304, 15] on icon at bounding box center [306, 18] width 29 height 29
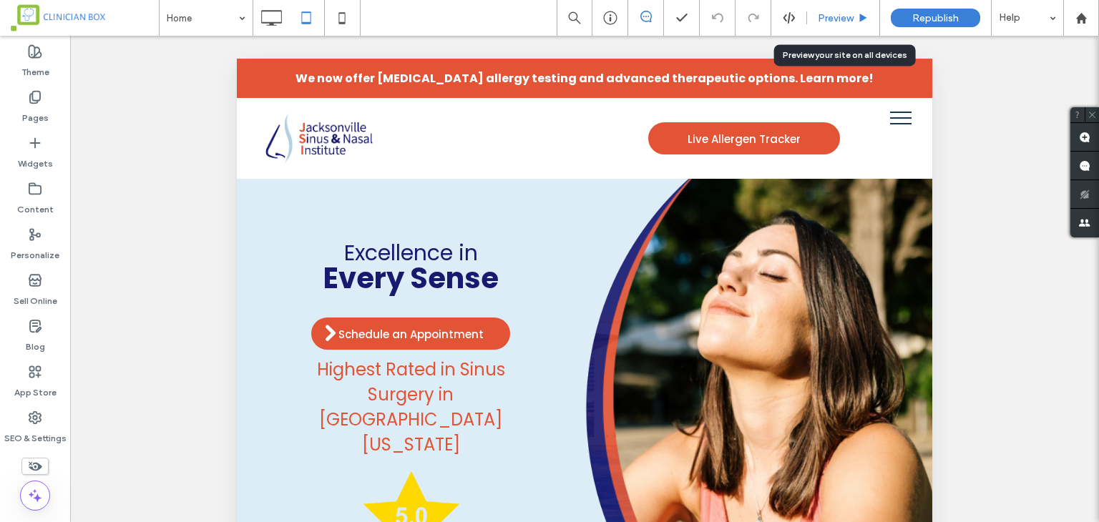
click at [829, 21] on span "Preview" at bounding box center [836, 18] width 36 height 12
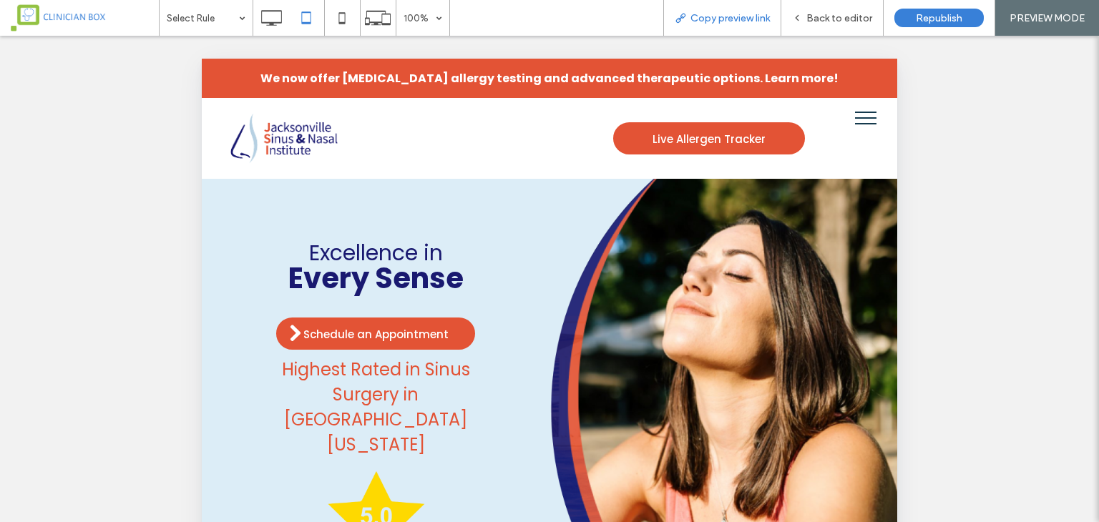
click at [740, 15] on span "Copy preview link" at bounding box center [730, 18] width 79 height 12
click at [841, 21] on span "Back to editor" at bounding box center [839, 18] width 66 height 12
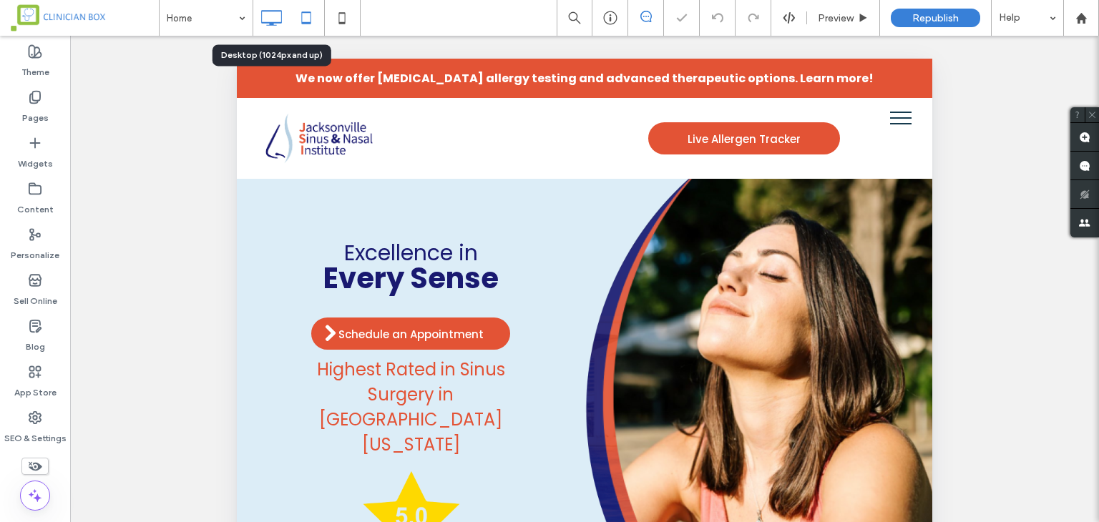
click at [268, 11] on use at bounding box center [271, 18] width 21 height 16
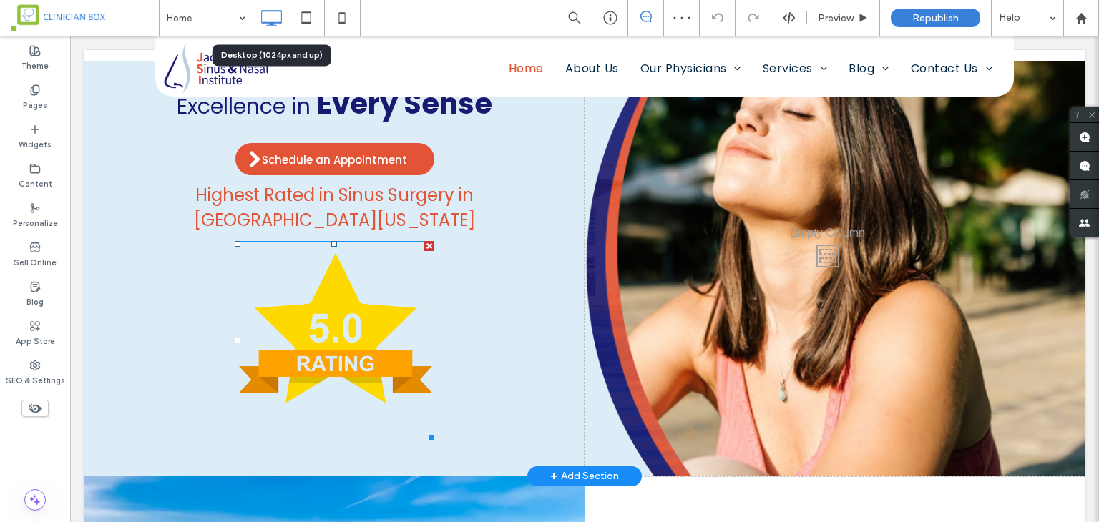
scroll to position [143, 0]
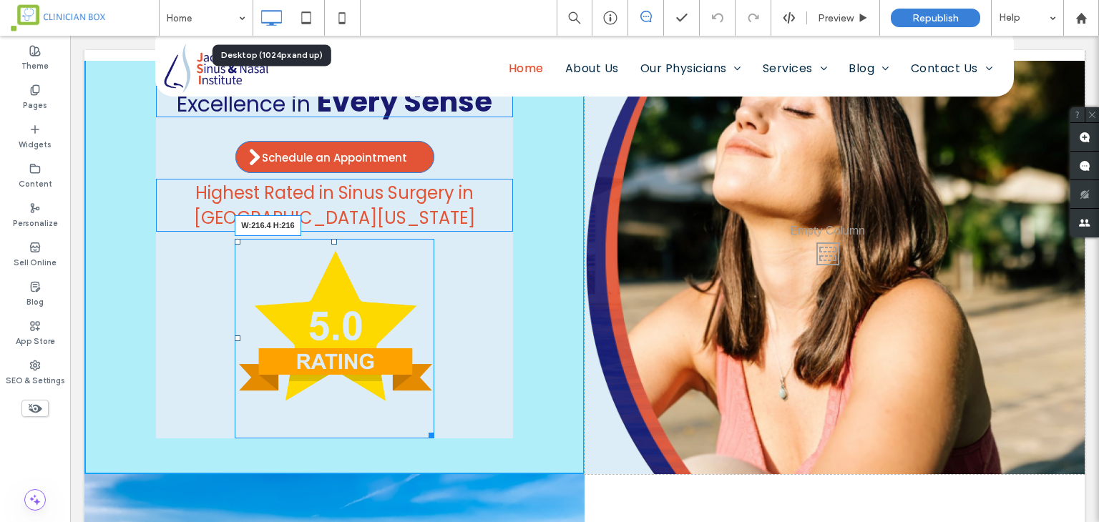
drag, startPoint x: 429, startPoint y: 436, endPoint x: 406, endPoint y: 399, distance: 43.3
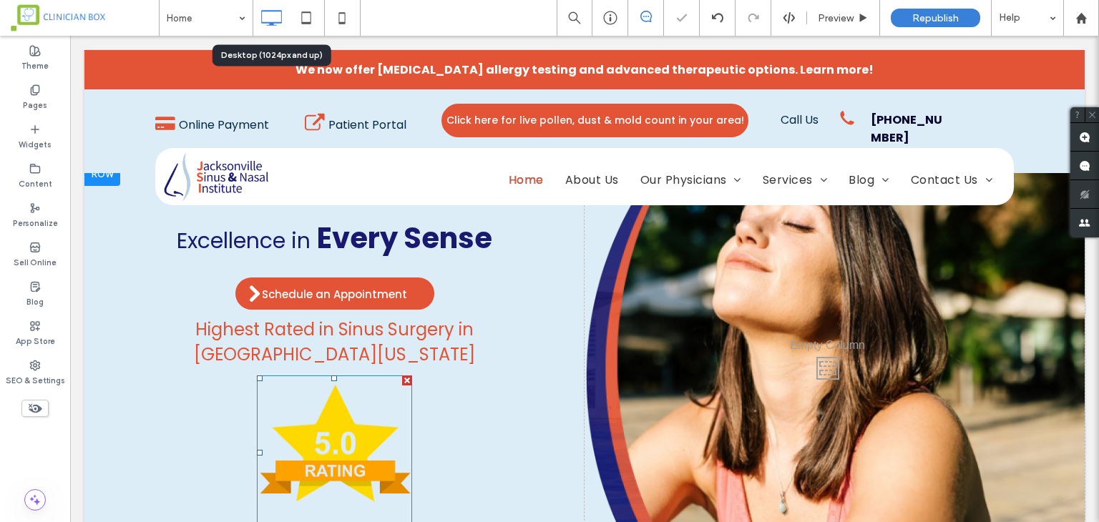
scroll to position [0, 0]
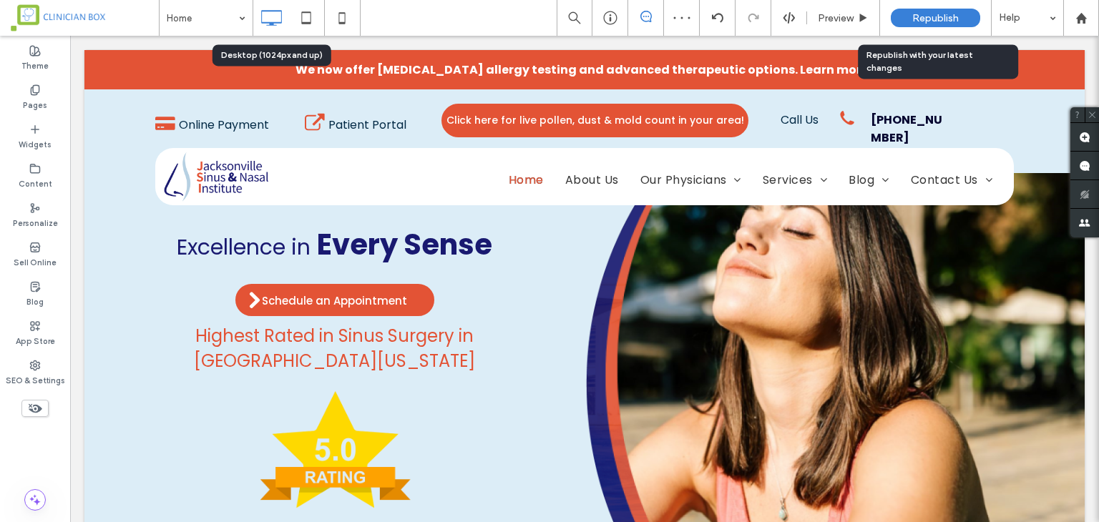
click at [932, 18] on span "Republish" at bounding box center [935, 18] width 47 height 12
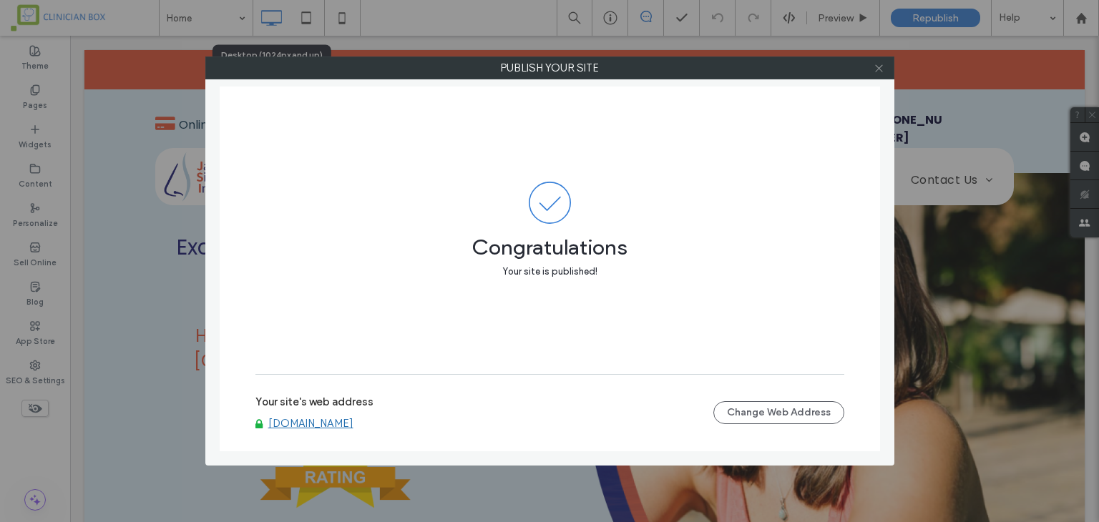
click at [877, 64] on icon at bounding box center [879, 68] width 11 height 11
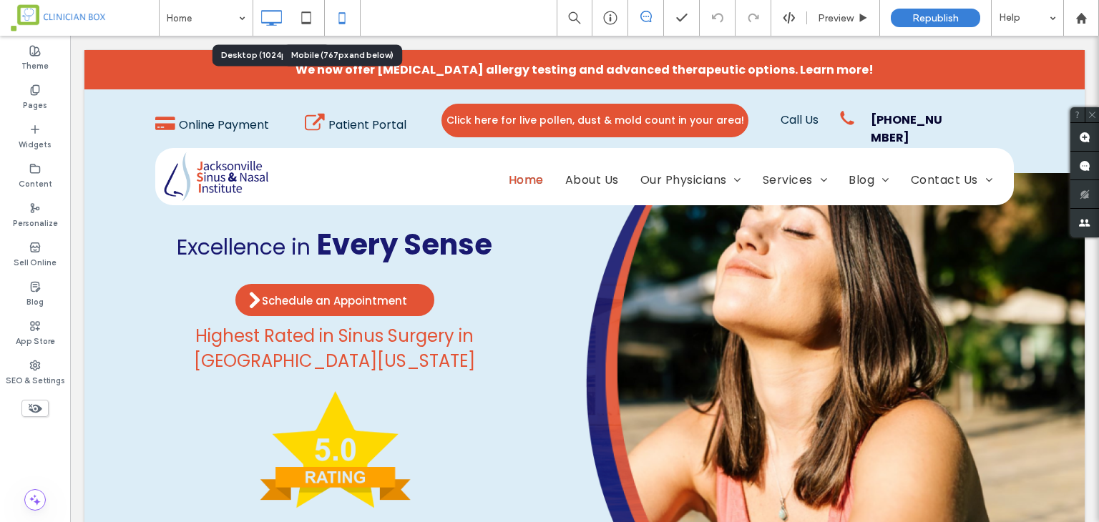
click at [338, 16] on icon at bounding box center [342, 18] width 29 height 29
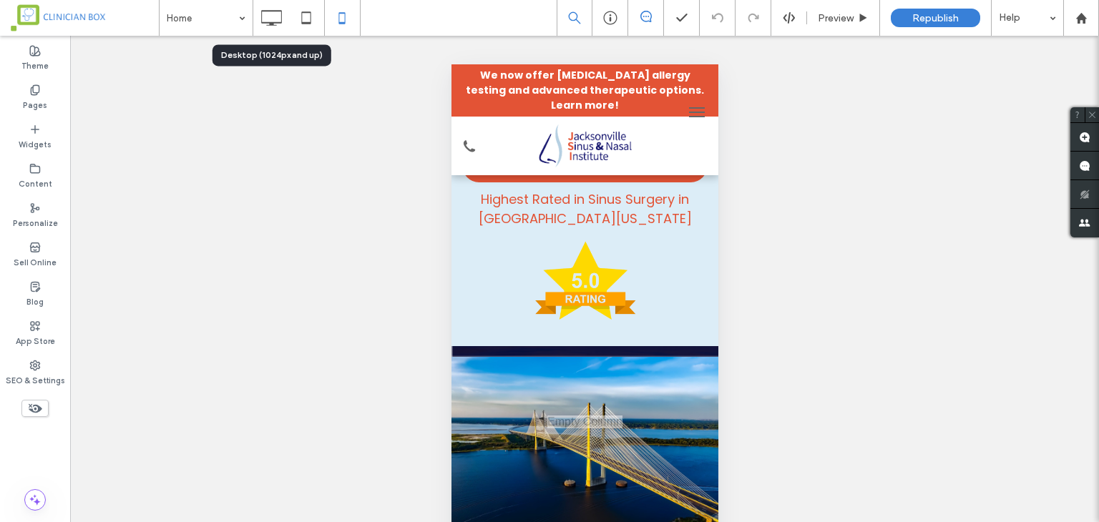
scroll to position [286, 0]
drag, startPoint x: 586, startPoint y: 298, endPoint x: 629, endPoint y: 333, distance: 55.0
click at [586, 298] on img at bounding box center [584, 287] width 104 height 104
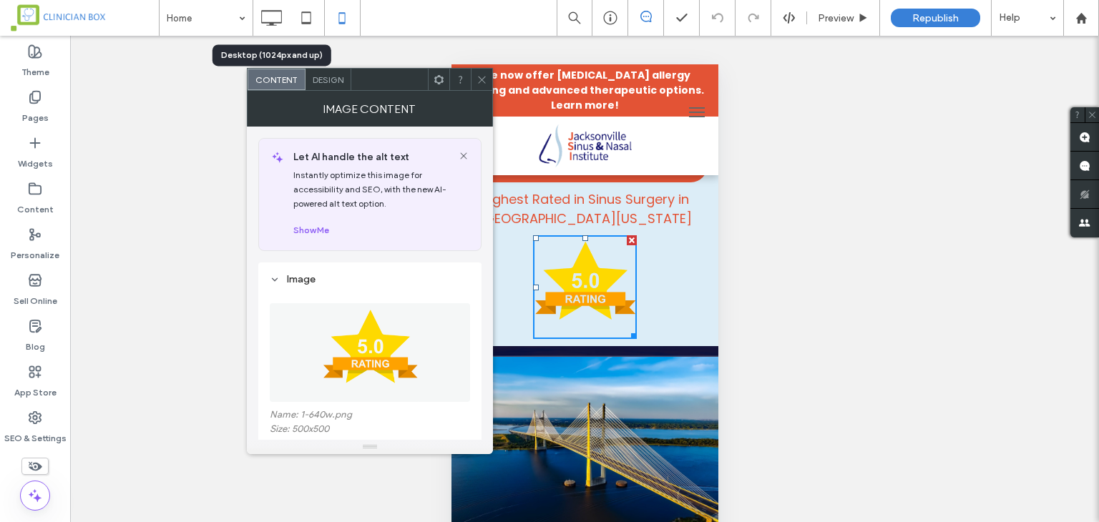
click at [478, 74] on icon at bounding box center [482, 79] width 11 height 11
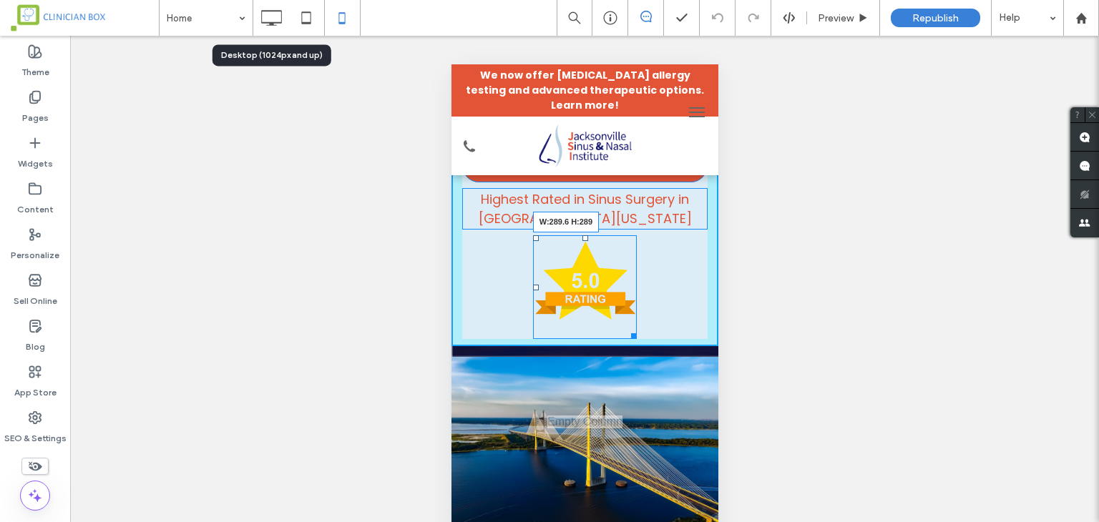
drag, startPoint x: 625, startPoint y: 333, endPoint x: 678, endPoint y: 401, distance: 86.3
click at [637, 340] on div "W:289.6 H:289" at bounding box center [584, 287] width 104 height 104
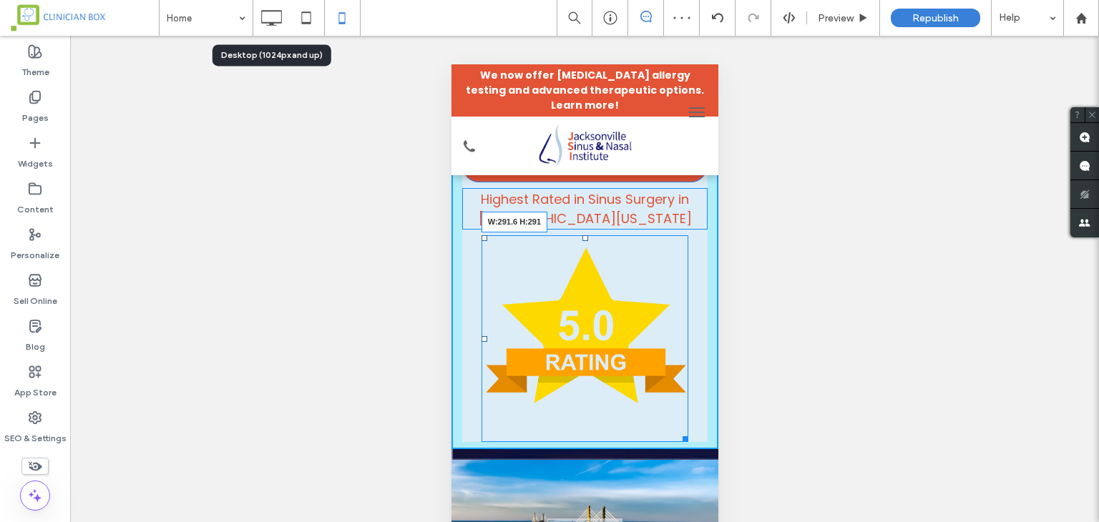
click at [678, 434] on div at bounding box center [682, 436] width 11 height 11
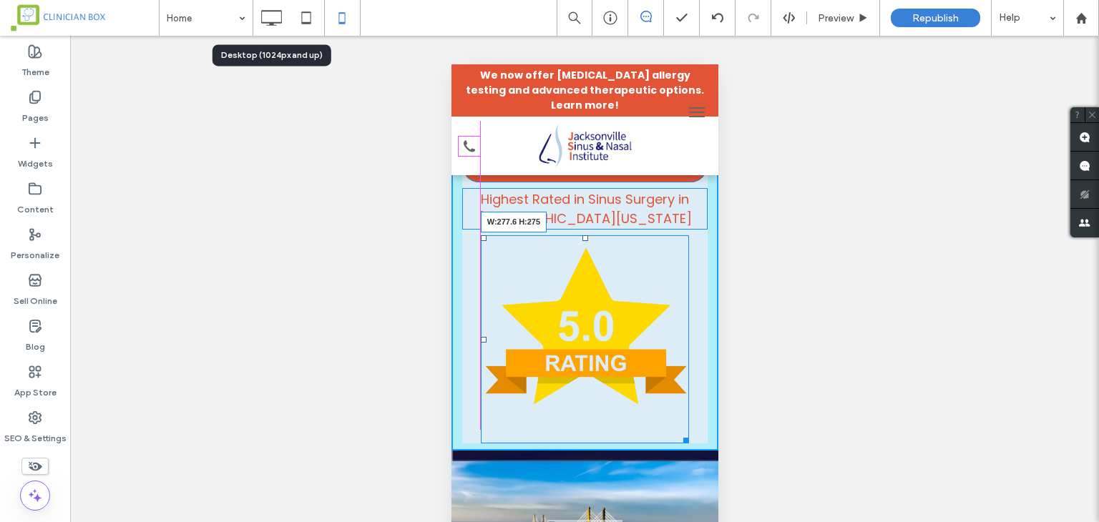
drag, startPoint x: 678, startPoint y: 443, endPoint x: 672, endPoint y: 429, distance: 14.8
click at [678, 433] on div at bounding box center [683, 438] width 11 height 11
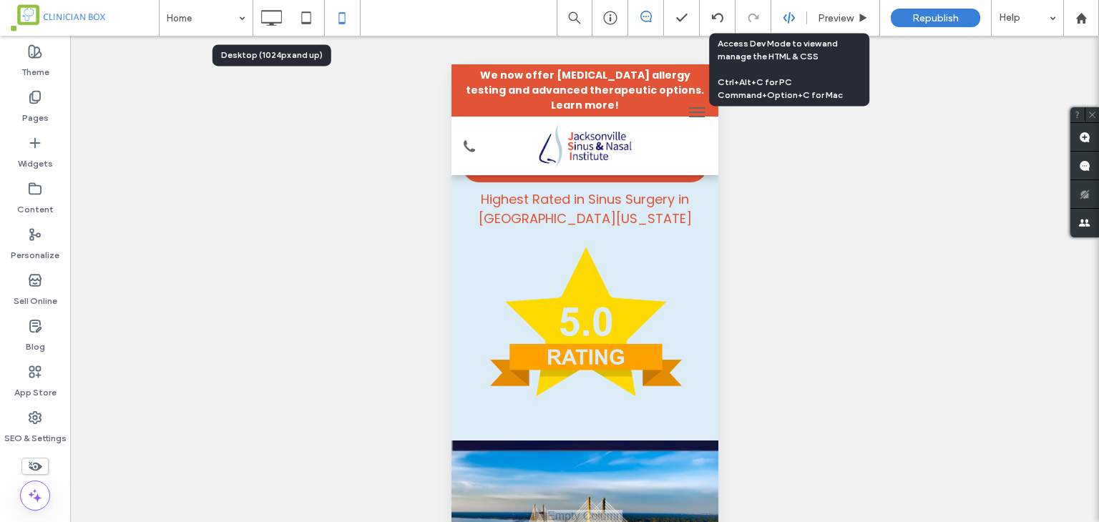
click at [791, 20] on icon at bounding box center [789, 17] width 13 height 13
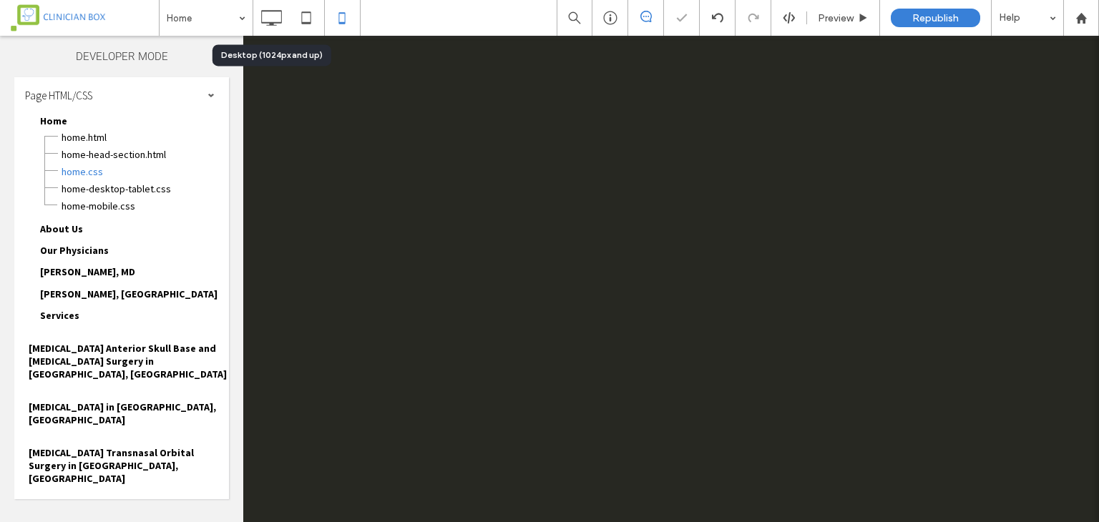
scroll to position [0, 0]
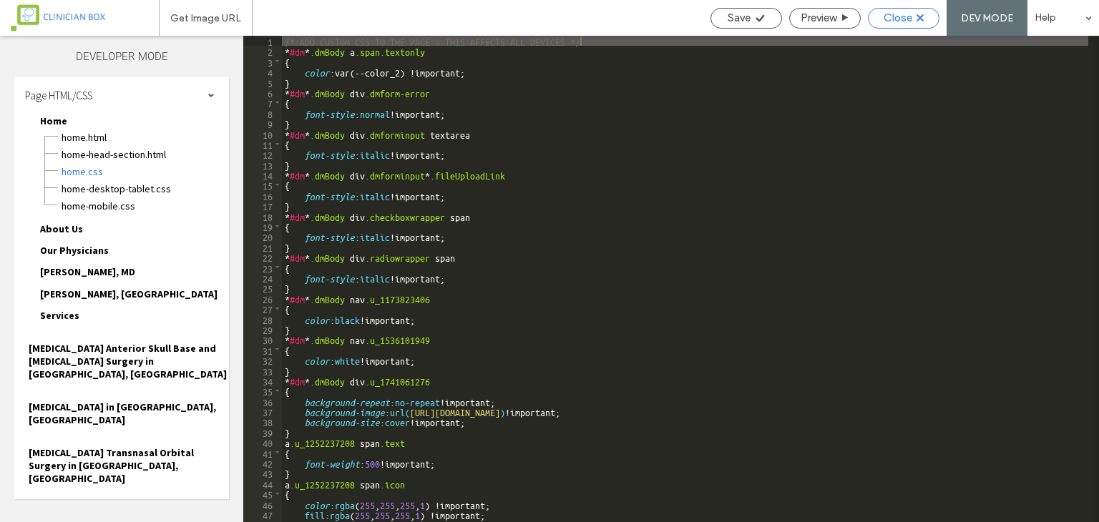
click at [884, 16] on span "Close" at bounding box center [898, 17] width 29 height 13
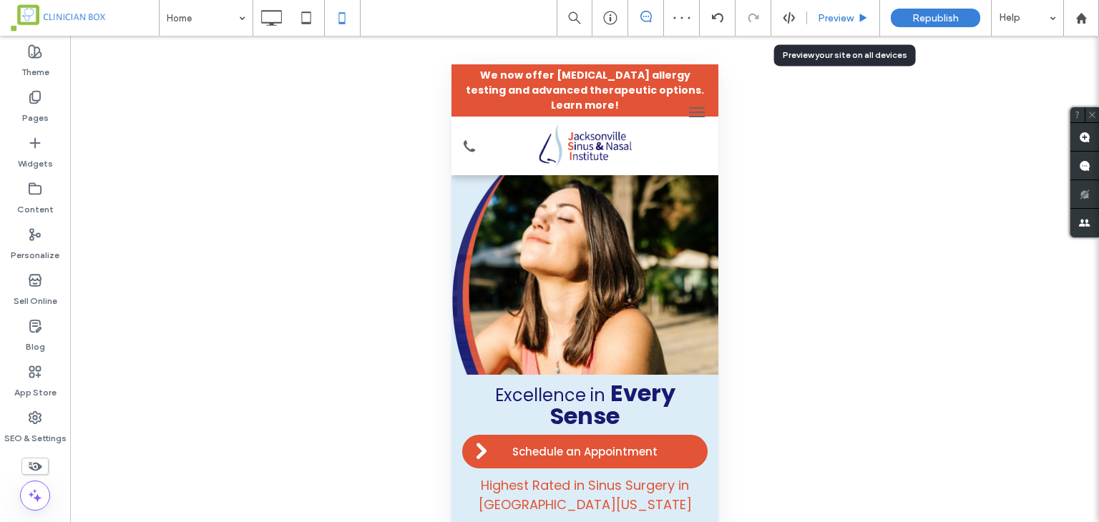
click at [828, 11] on div "Preview" at bounding box center [843, 18] width 73 height 36
click at [832, 19] on span "Preview" at bounding box center [836, 18] width 36 height 12
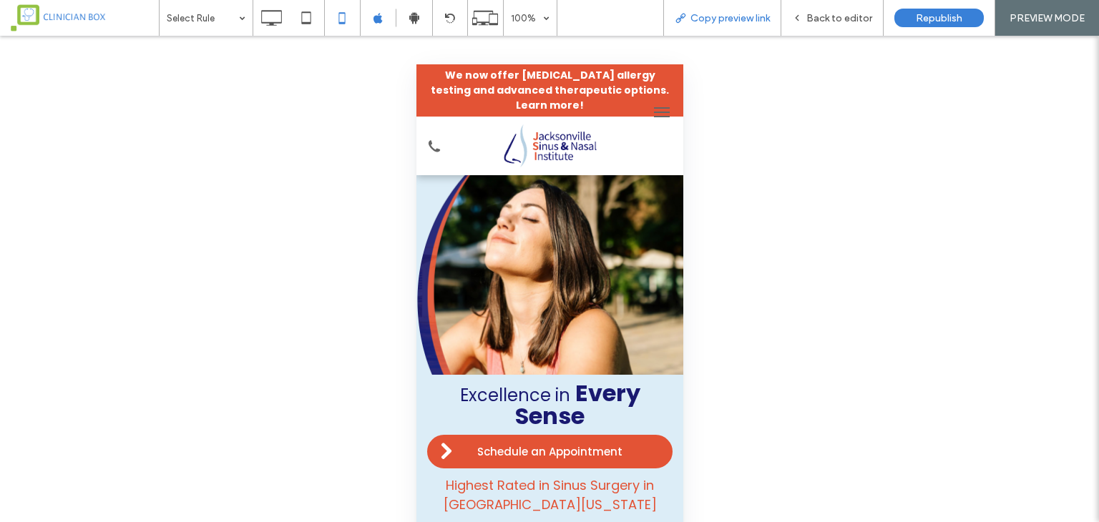
click at [711, 19] on span "Copy preview link" at bounding box center [730, 18] width 79 height 12
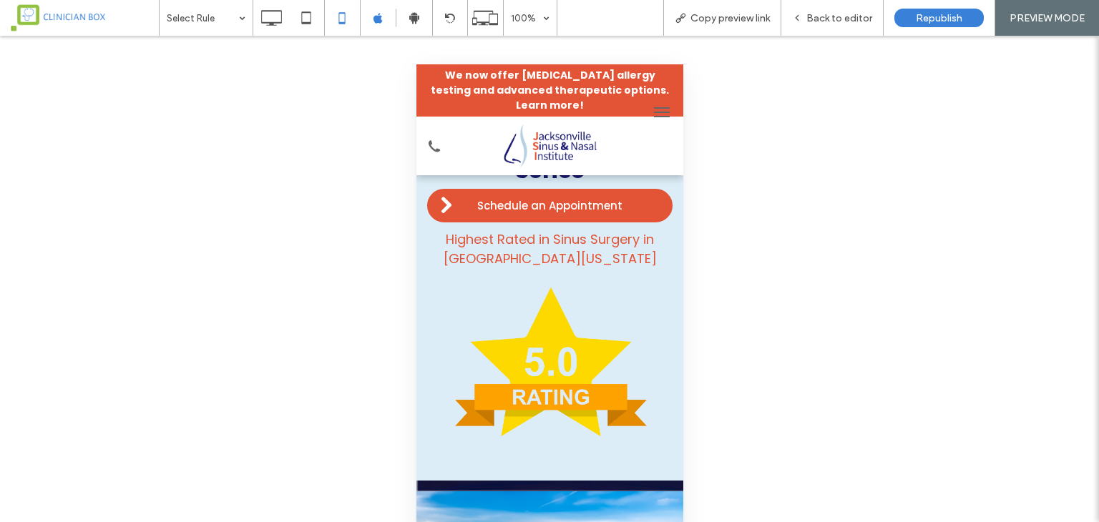
scroll to position [286, 0]
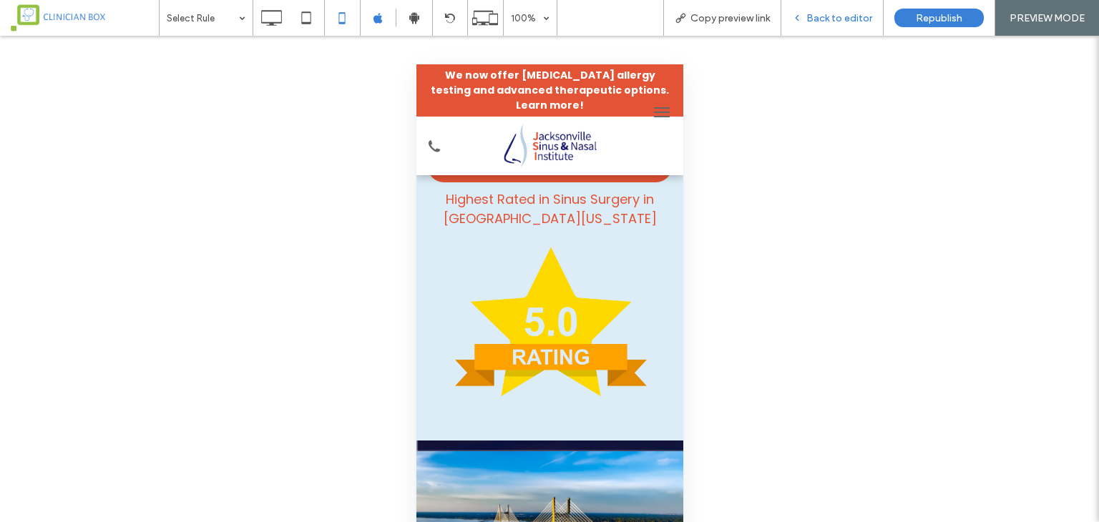
click at [854, 14] on span "Back to editor" at bounding box center [839, 18] width 66 height 12
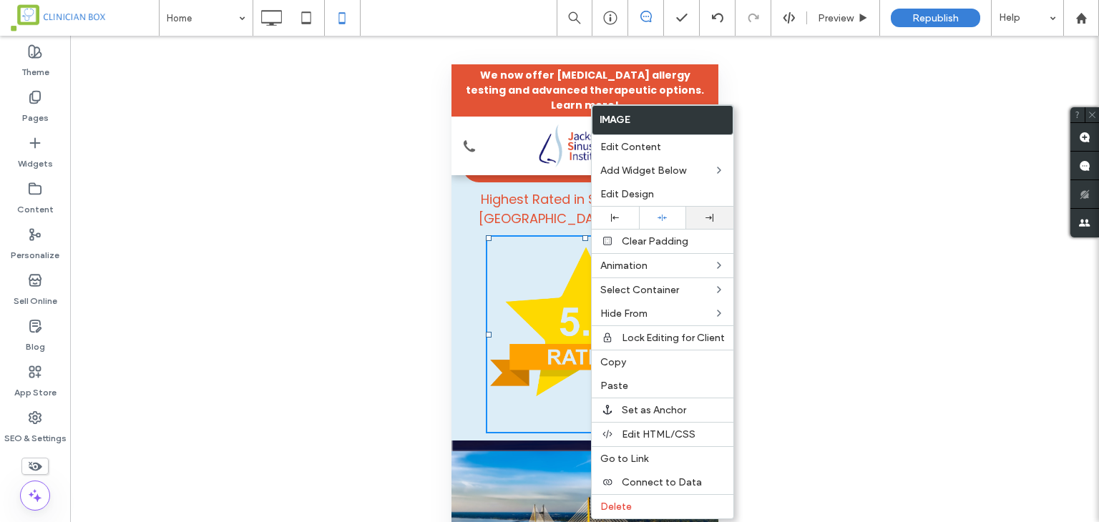
click at [707, 215] on icon at bounding box center [710, 218] width 8 height 8
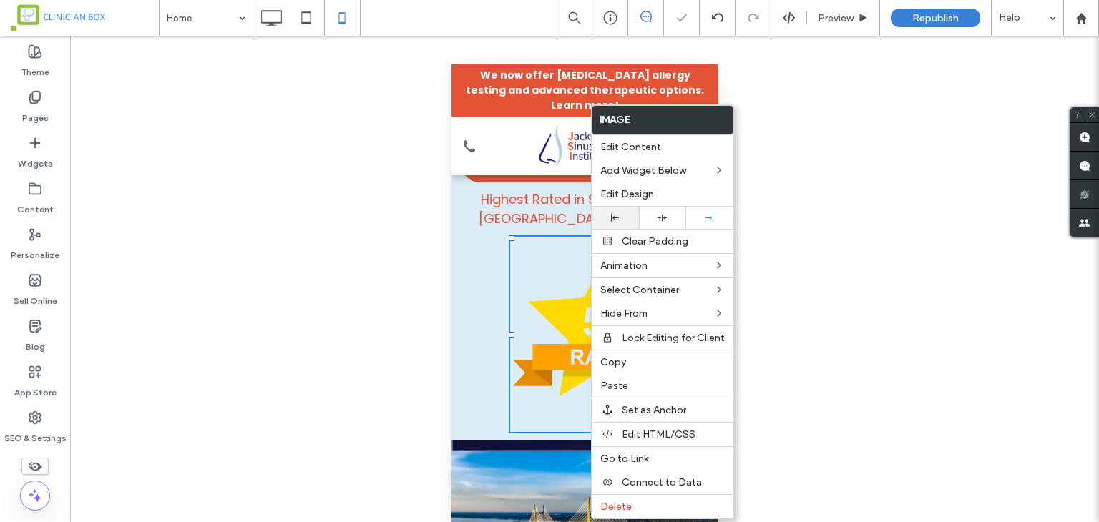
click at [607, 218] on div at bounding box center [615, 218] width 33 height 8
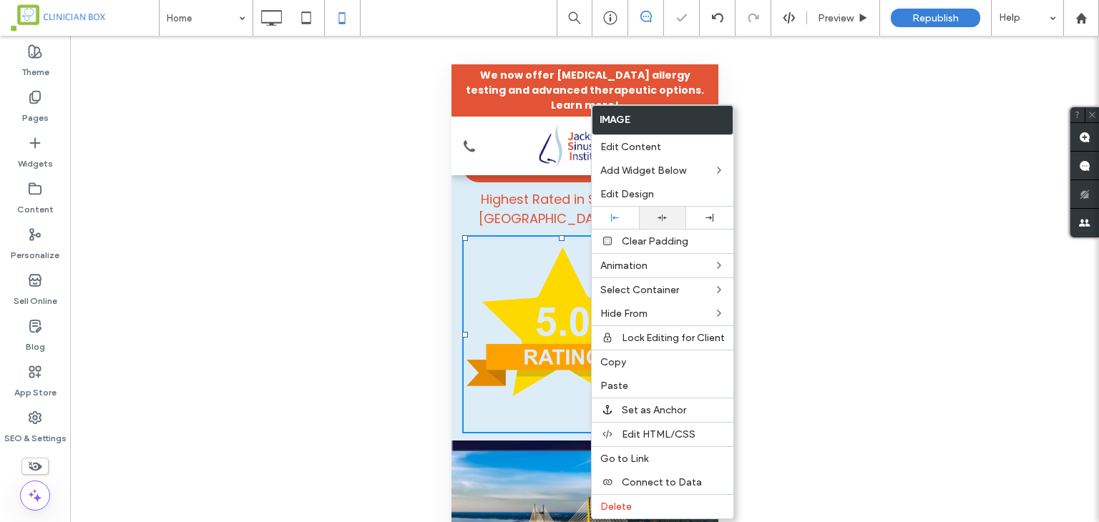
click at [668, 219] on div at bounding box center [662, 217] width 33 height 9
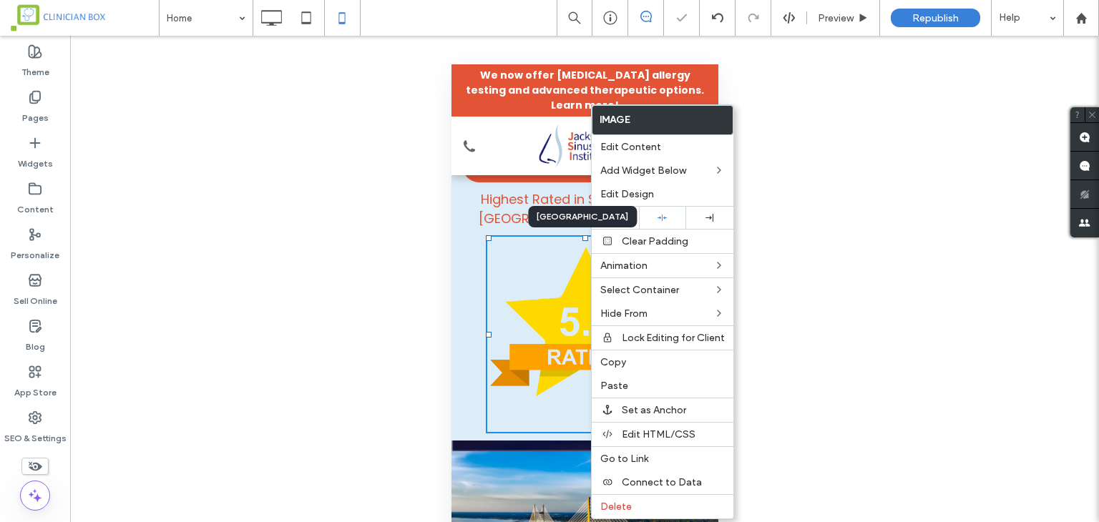
click at [777, 244] on div "Unhide? Yes Unhide? Yes Unhide? Yes Unhide? Yes Unhide? Yes Unhide? Yes Unhide?…" at bounding box center [584, 297] width 1029 height 522
click at [799, 210] on div "Unhide? Yes Unhide? Yes Unhide? Yes Unhide? Yes Unhide? Yes Unhide? Yes Unhide?…" at bounding box center [584, 297] width 1029 height 522
click at [837, 160] on div "Unhide? Yes Unhide? Yes Unhide? Yes Unhide? Yes Unhide? Yes Unhide? Yes Unhide?…" at bounding box center [584, 297] width 1029 height 522
click at [566, 199] on span "Highest Rated in Sinus Surgery in [GEOGRAPHIC_DATA][US_STATE]" at bounding box center [584, 208] width 213 height 37
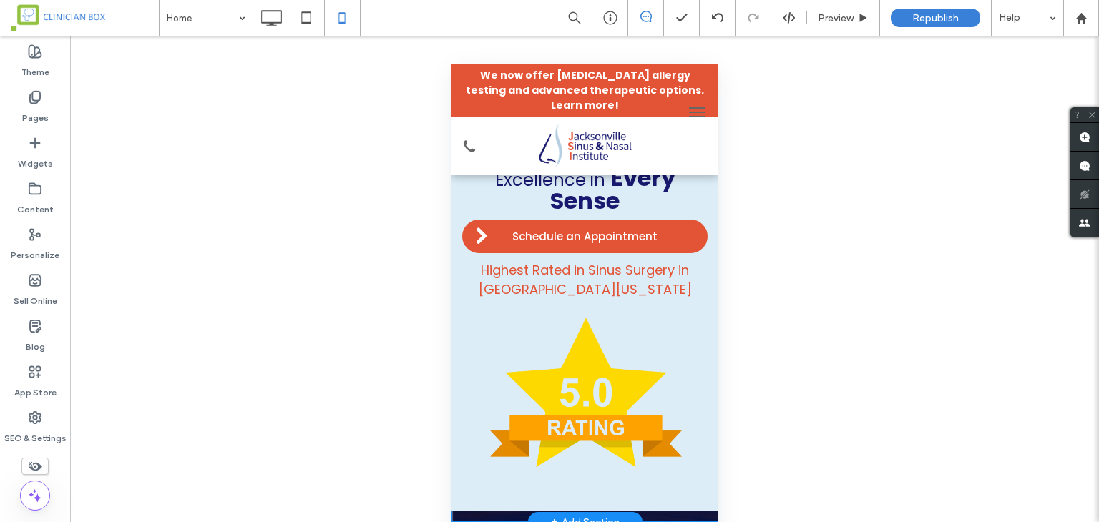
scroll to position [215, 0]
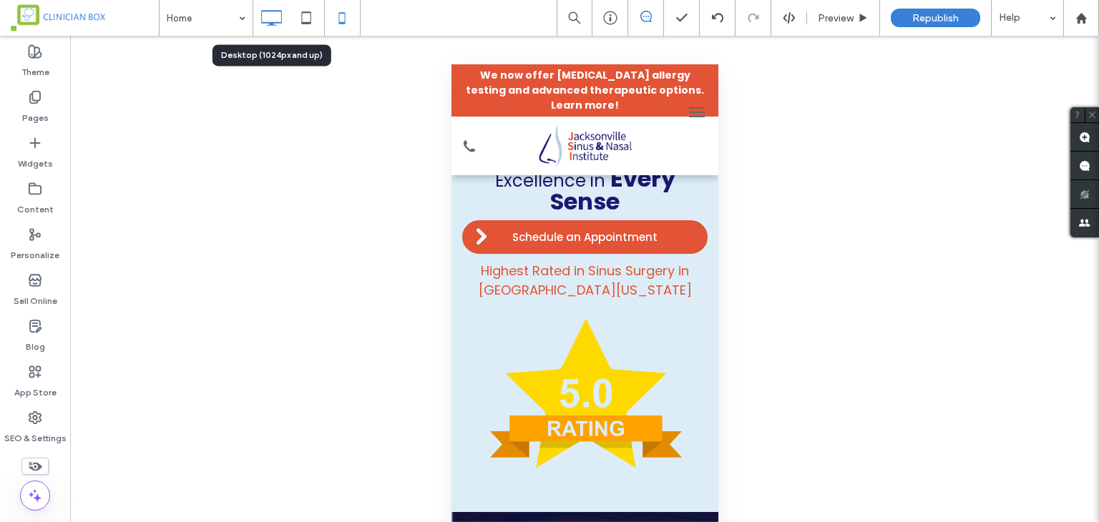
click at [278, 22] on use at bounding box center [271, 18] width 21 height 16
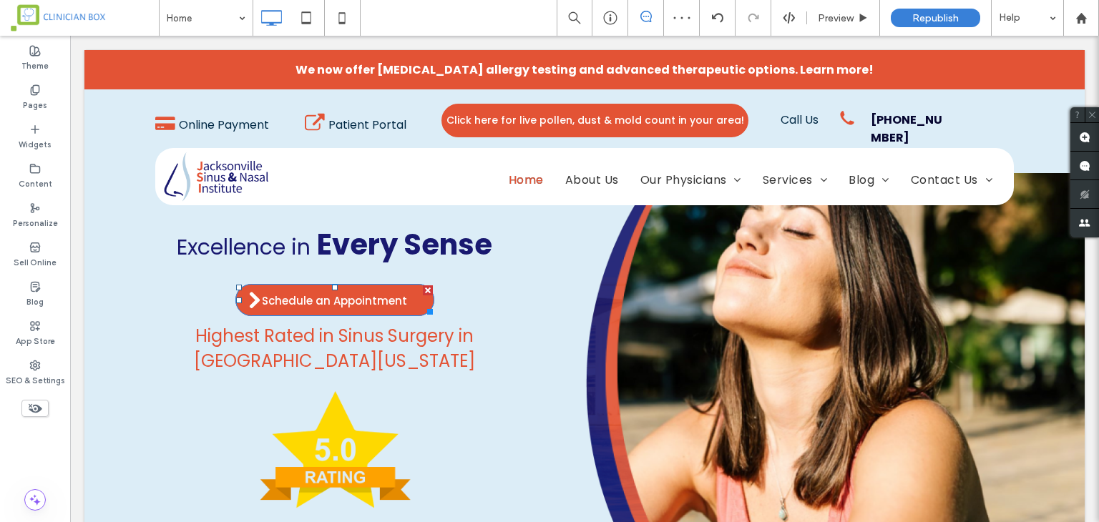
scroll to position [0, 0]
